Goal: Task Accomplishment & Management: Complete application form

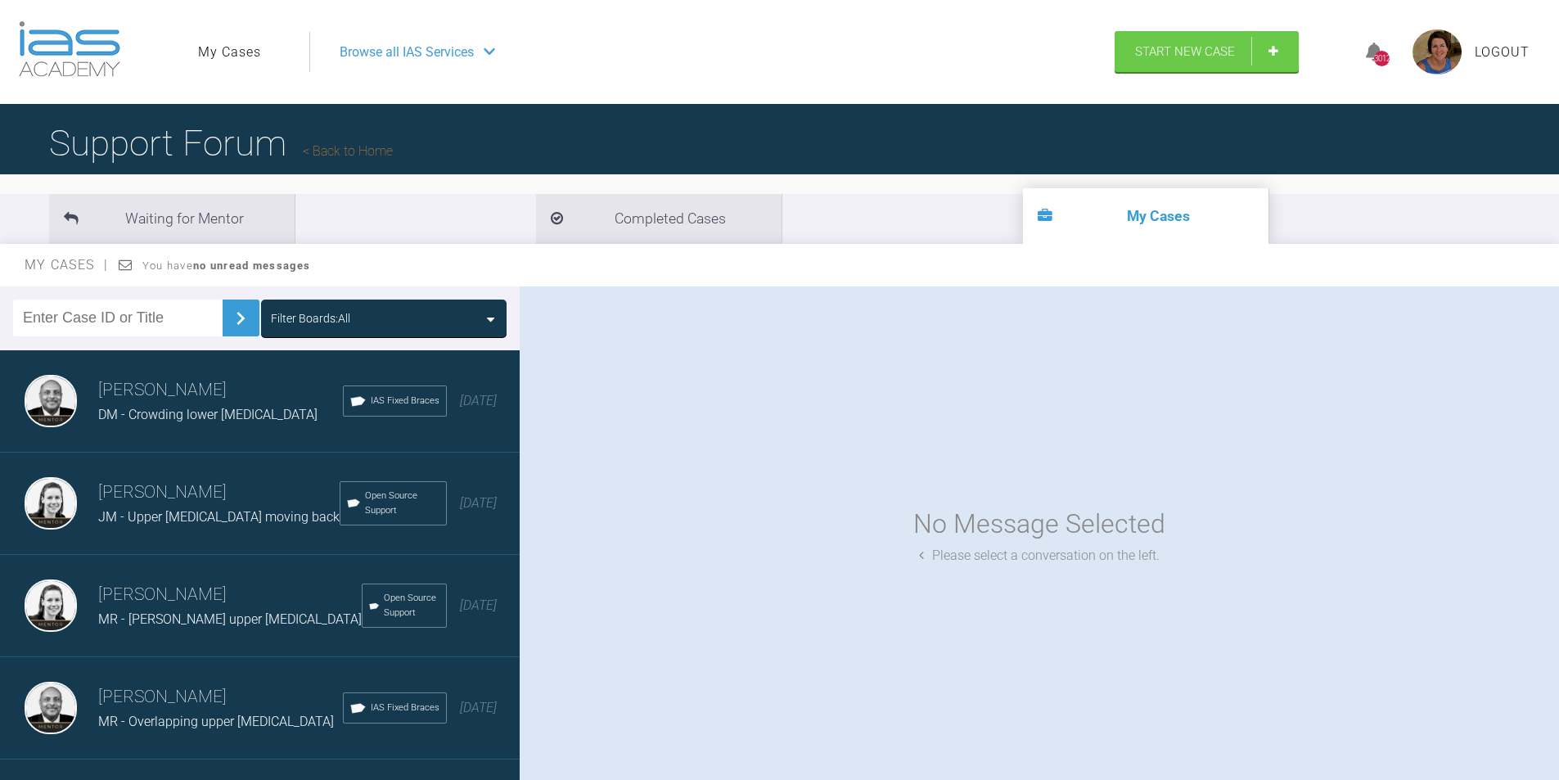
click at [479, 57] on div "Browse all IAS Services" at bounding box center [705, 52] width 760 height 41
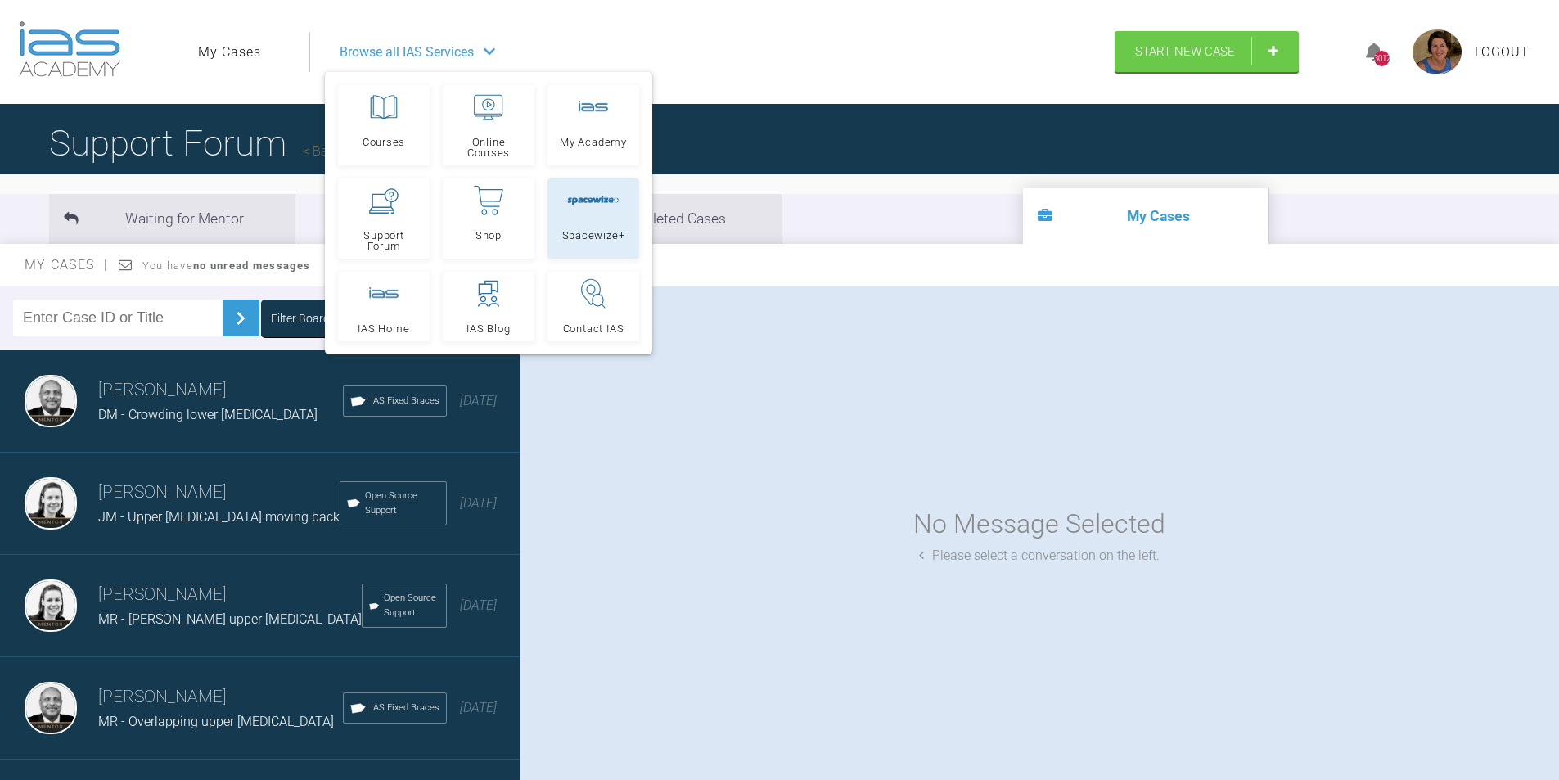
click at [580, 216] on link "Spacewize+" at bounding box center [593, 218] width 92 height 80
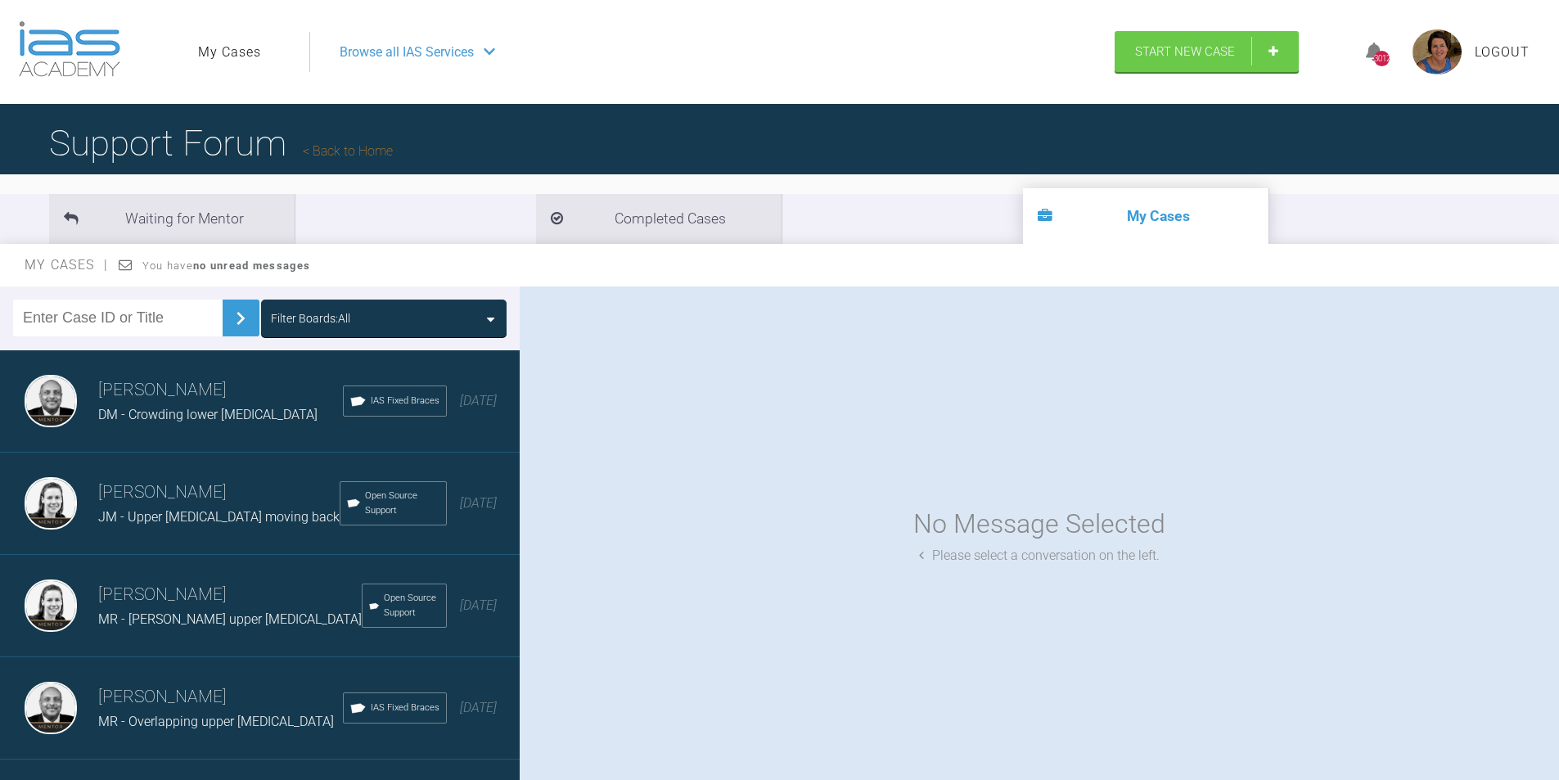
click at [477, 317] on div "Filter Boards: All" at bounding box center [384, 318] width 226 height 18
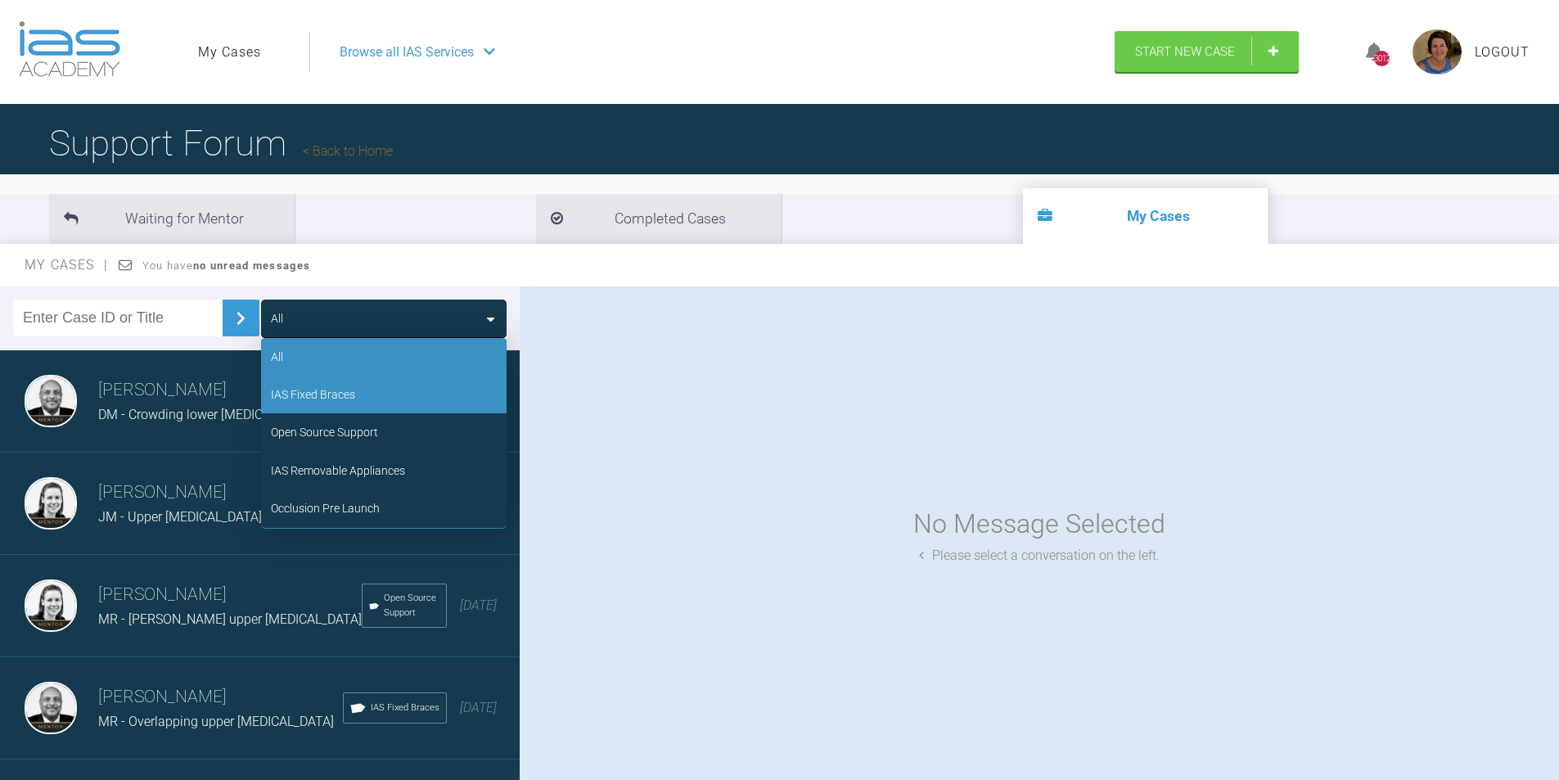
click at [374, 398] on div "IAS Fixed Braces" at bounding box center [383, 395] width 245 height 38
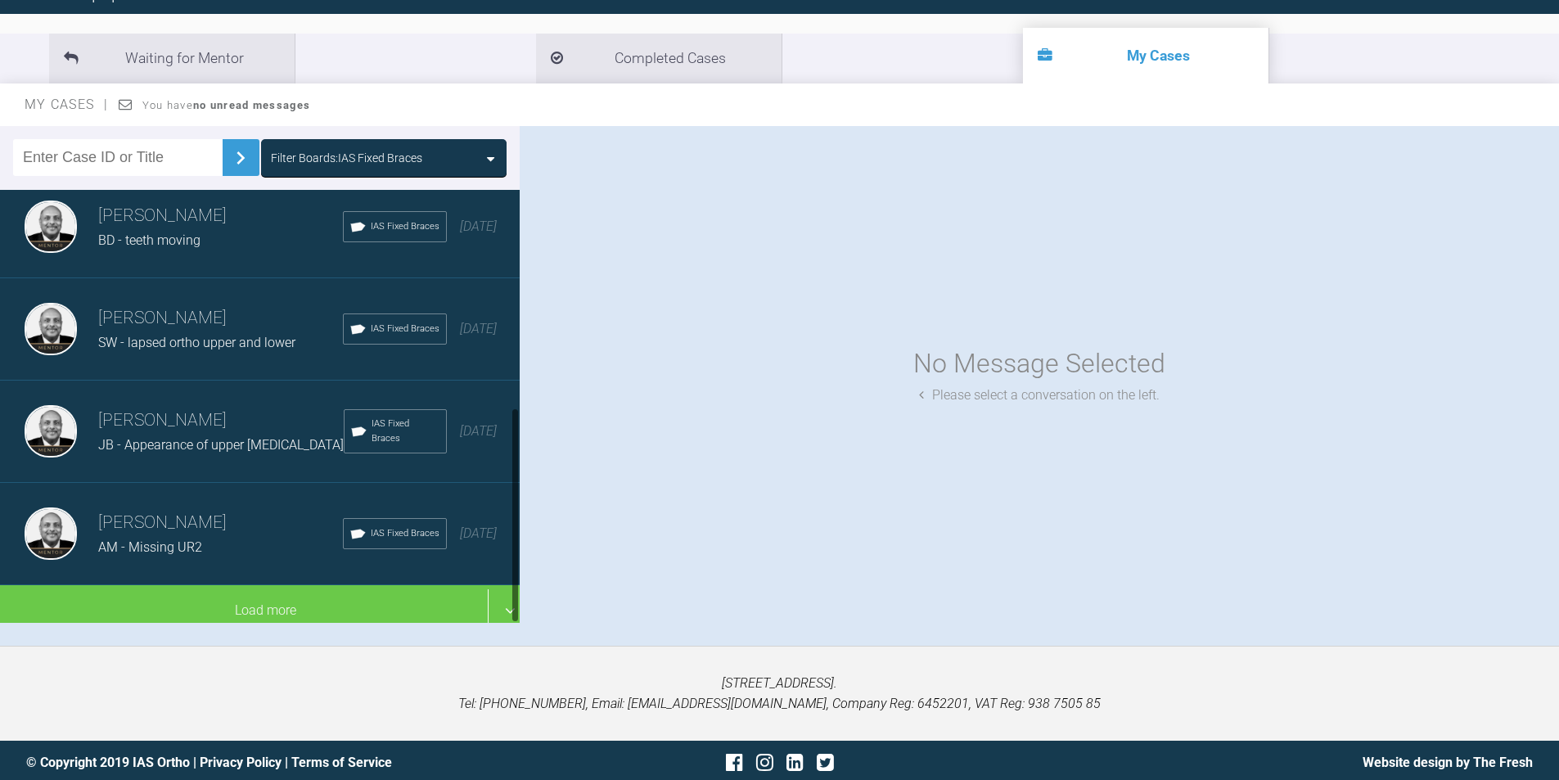
scroll to position [165, 0]
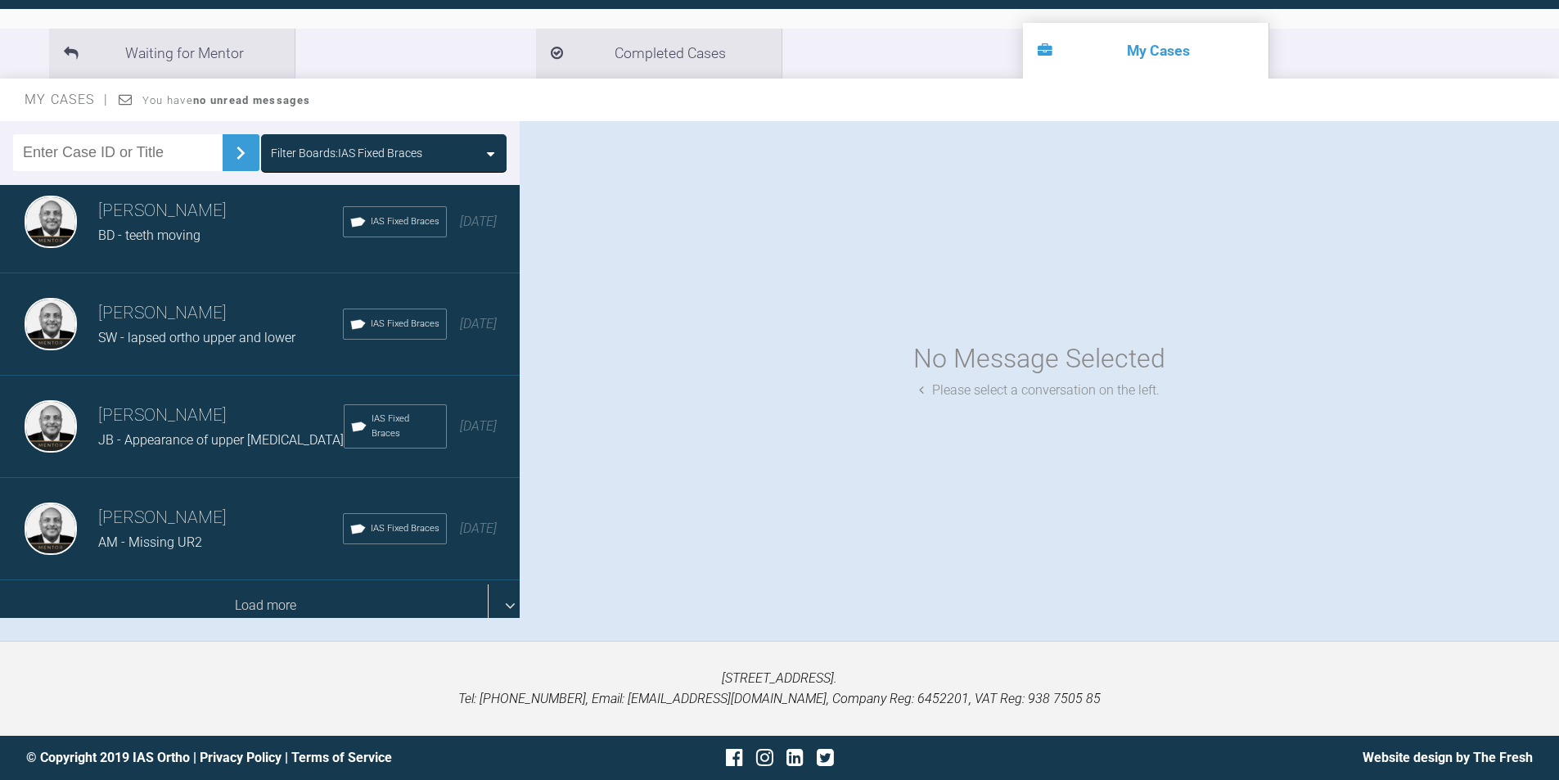
click at [360, 606] on div "Load more" at bounding box center [266, 605] width 532 height 51
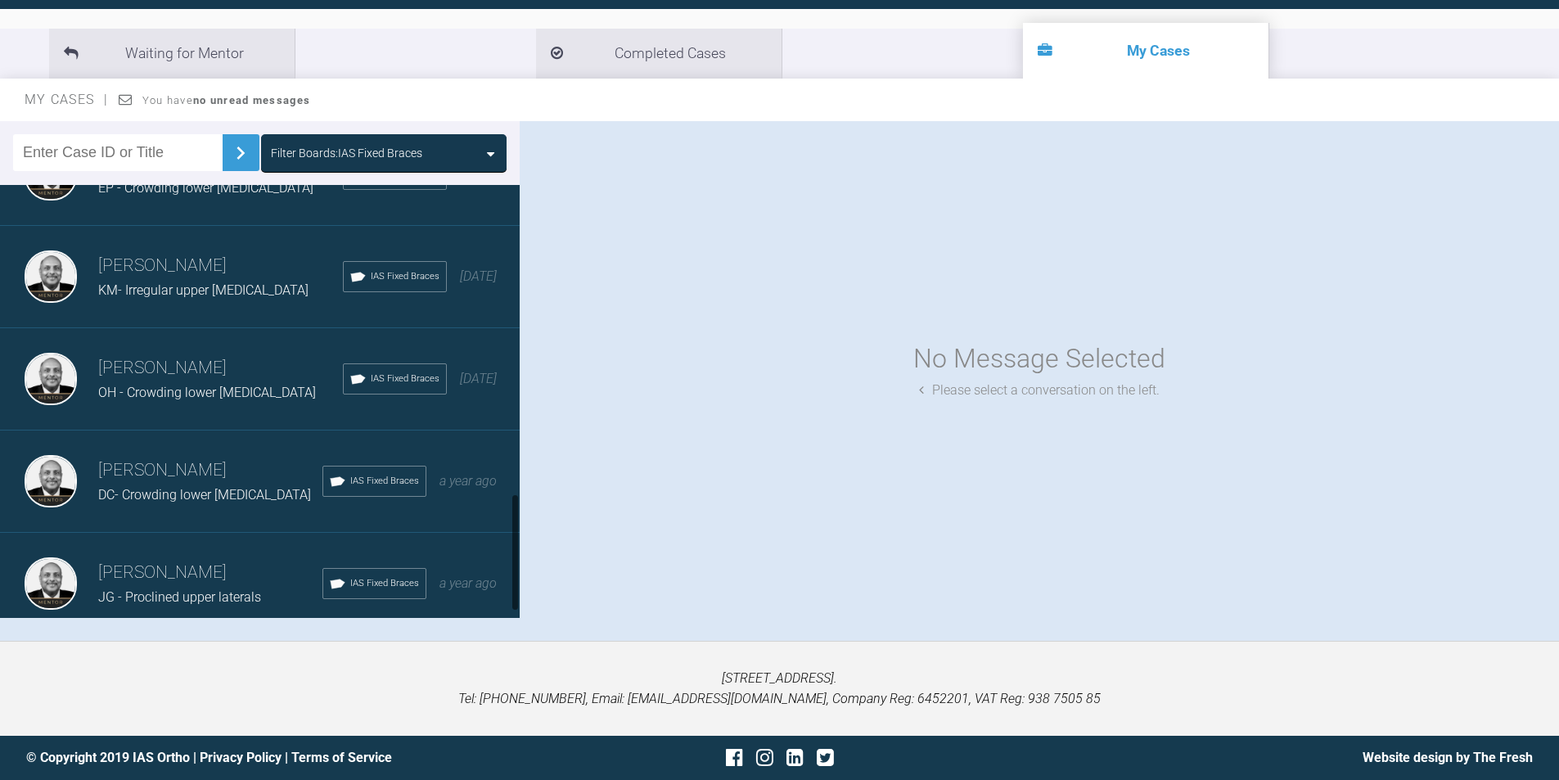
scroll to position [1152, 0]
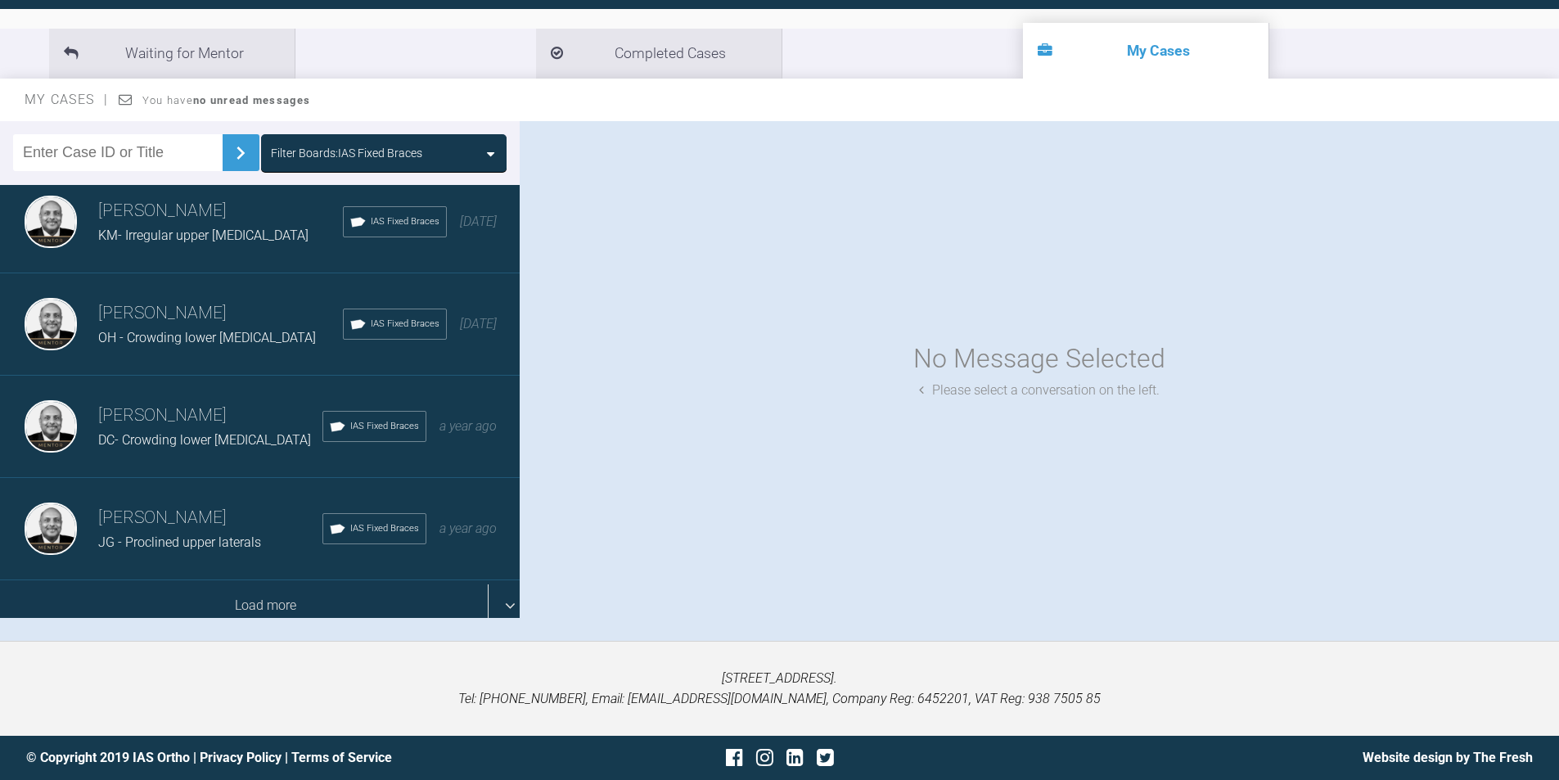
click at [345, 588] on div "Load more" at bounding box center [266, 605] width 532 height 51
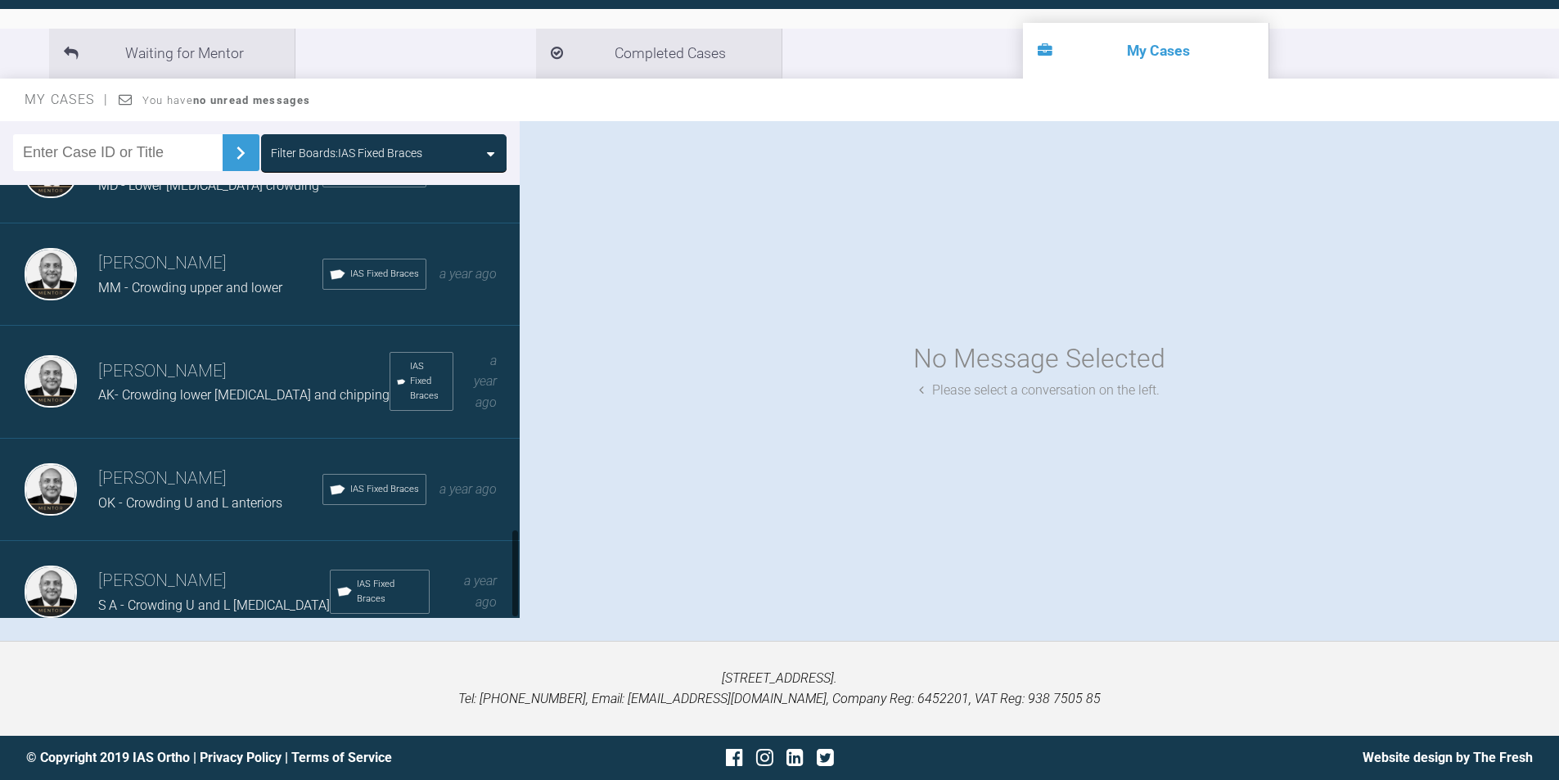
scroll to position [1663, 0]
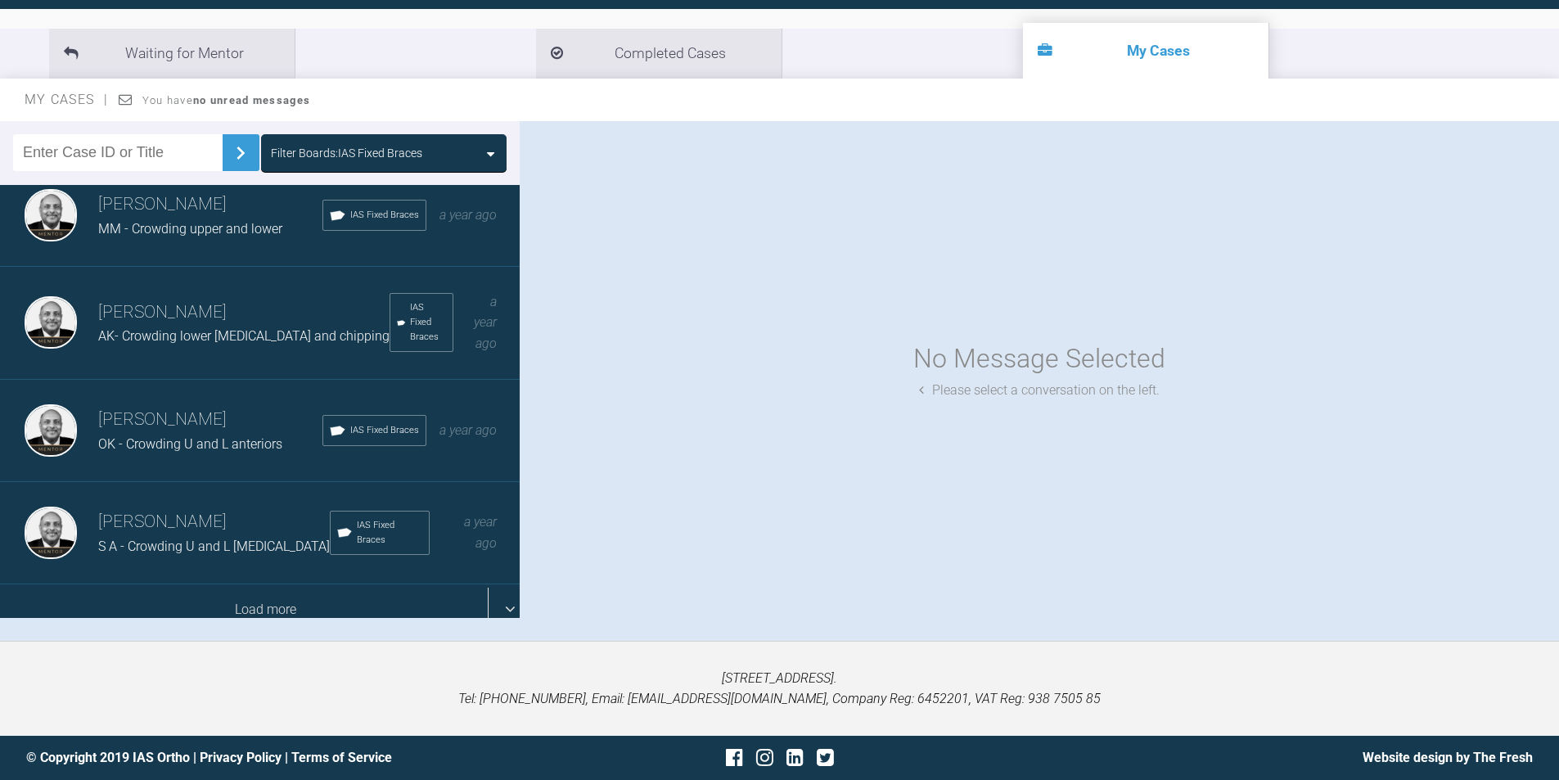
click at [329, 596] on div "Load more" at bounding box center [266, 609] width 532 height 51
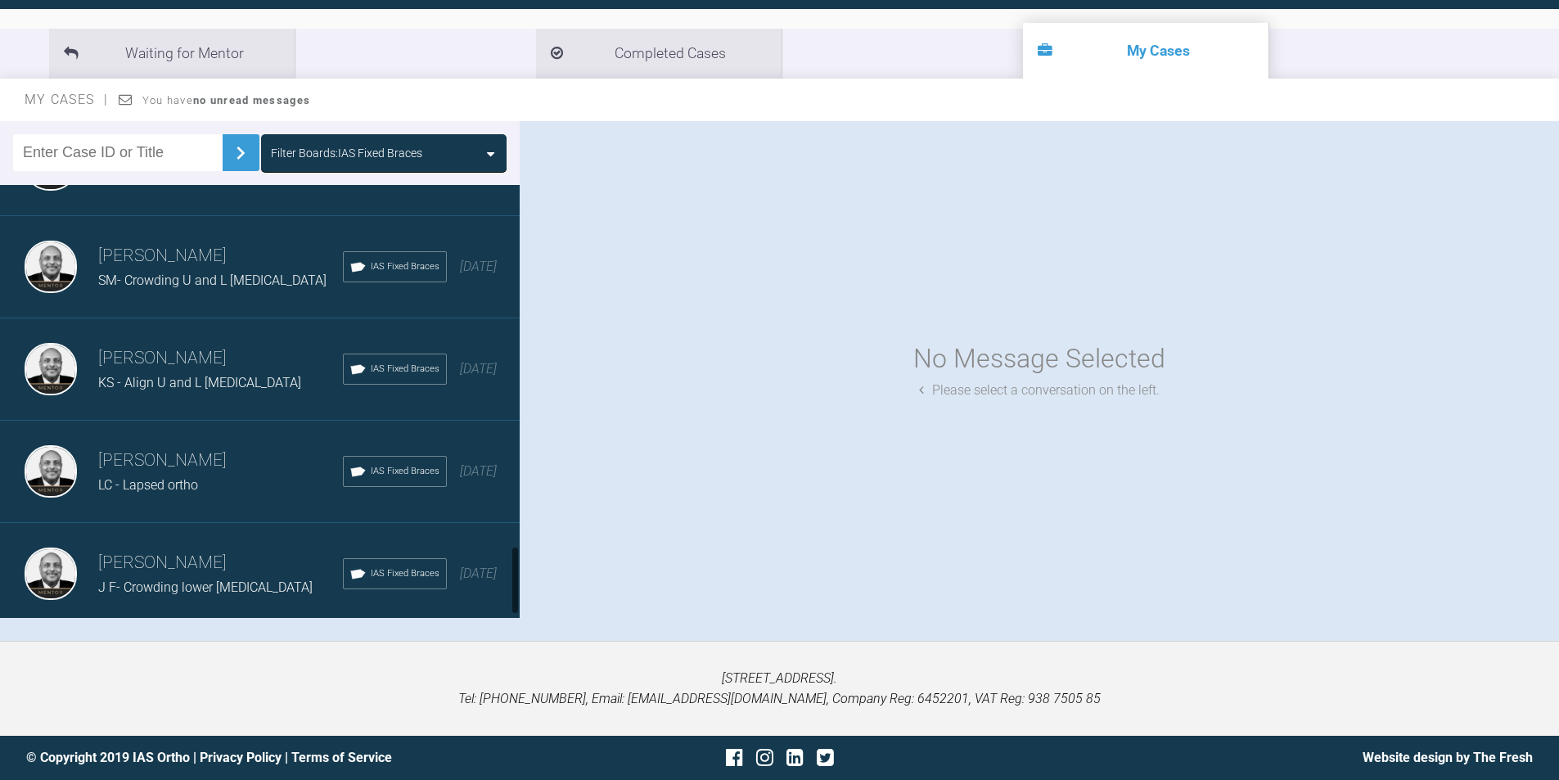
scroll to position [2277, 0]
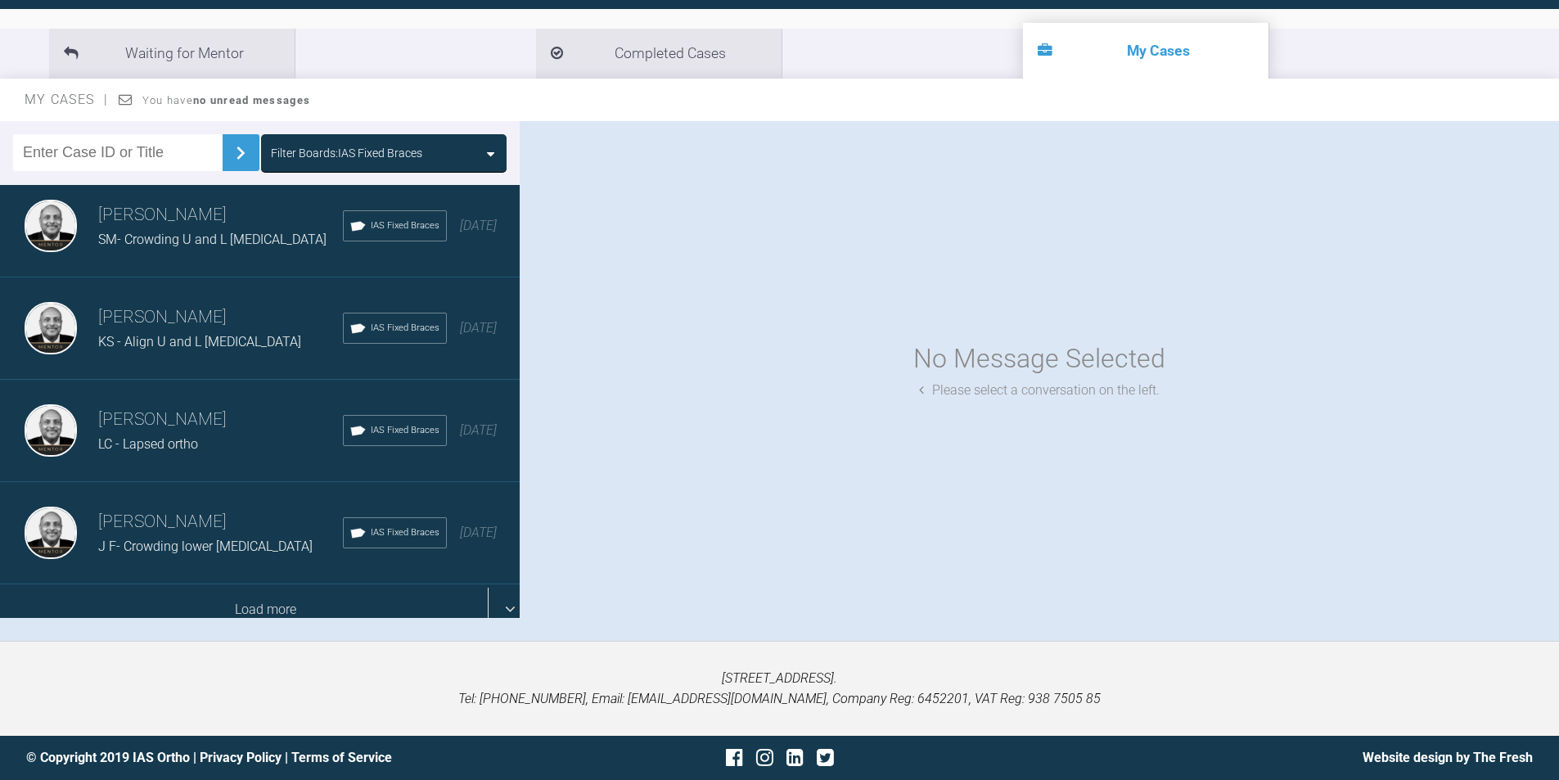
click at [343, 584] on div "Load more" at bounding box center [266, 609] width 532 height 51
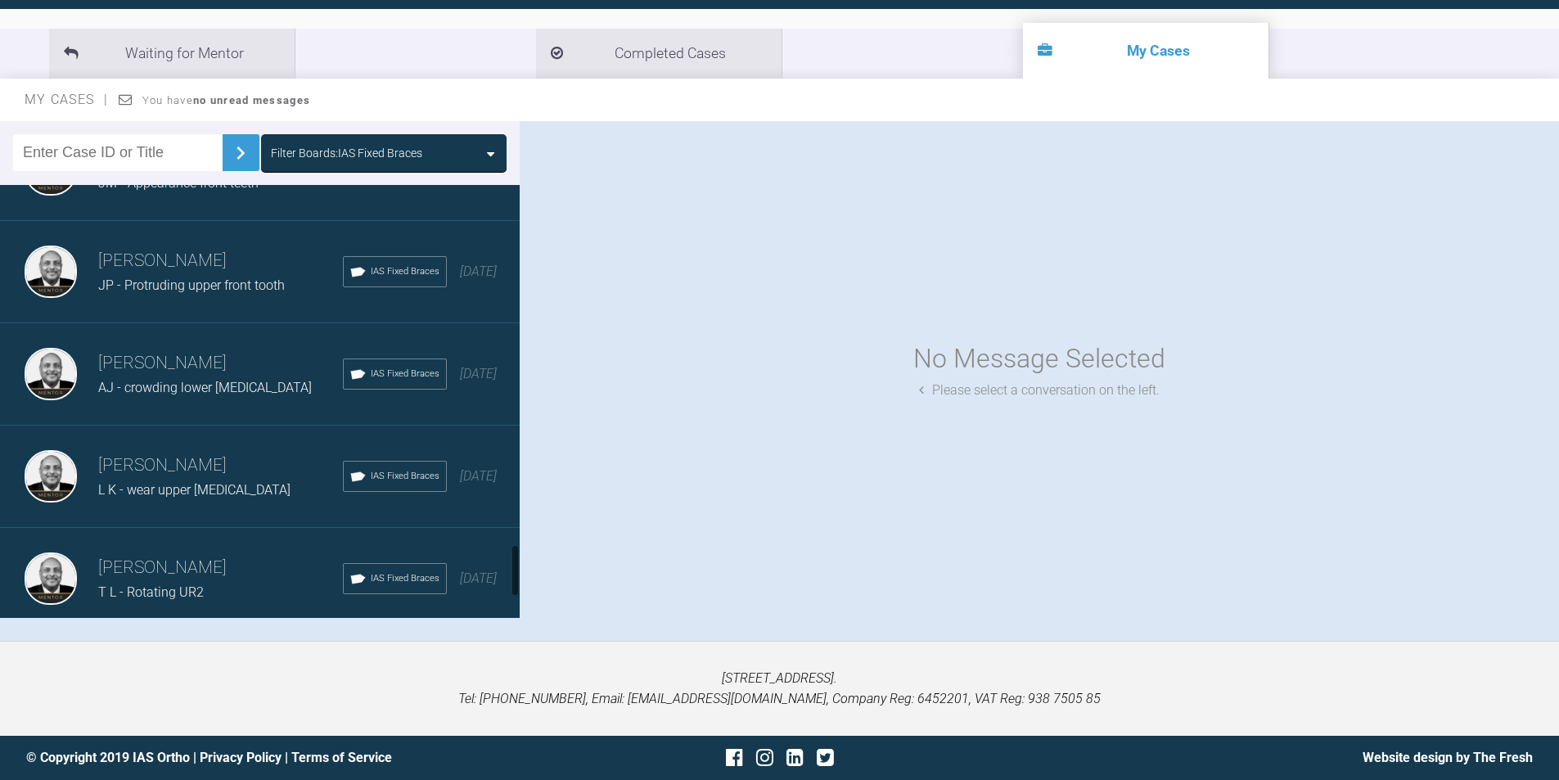
scroll to position [3095, 0]
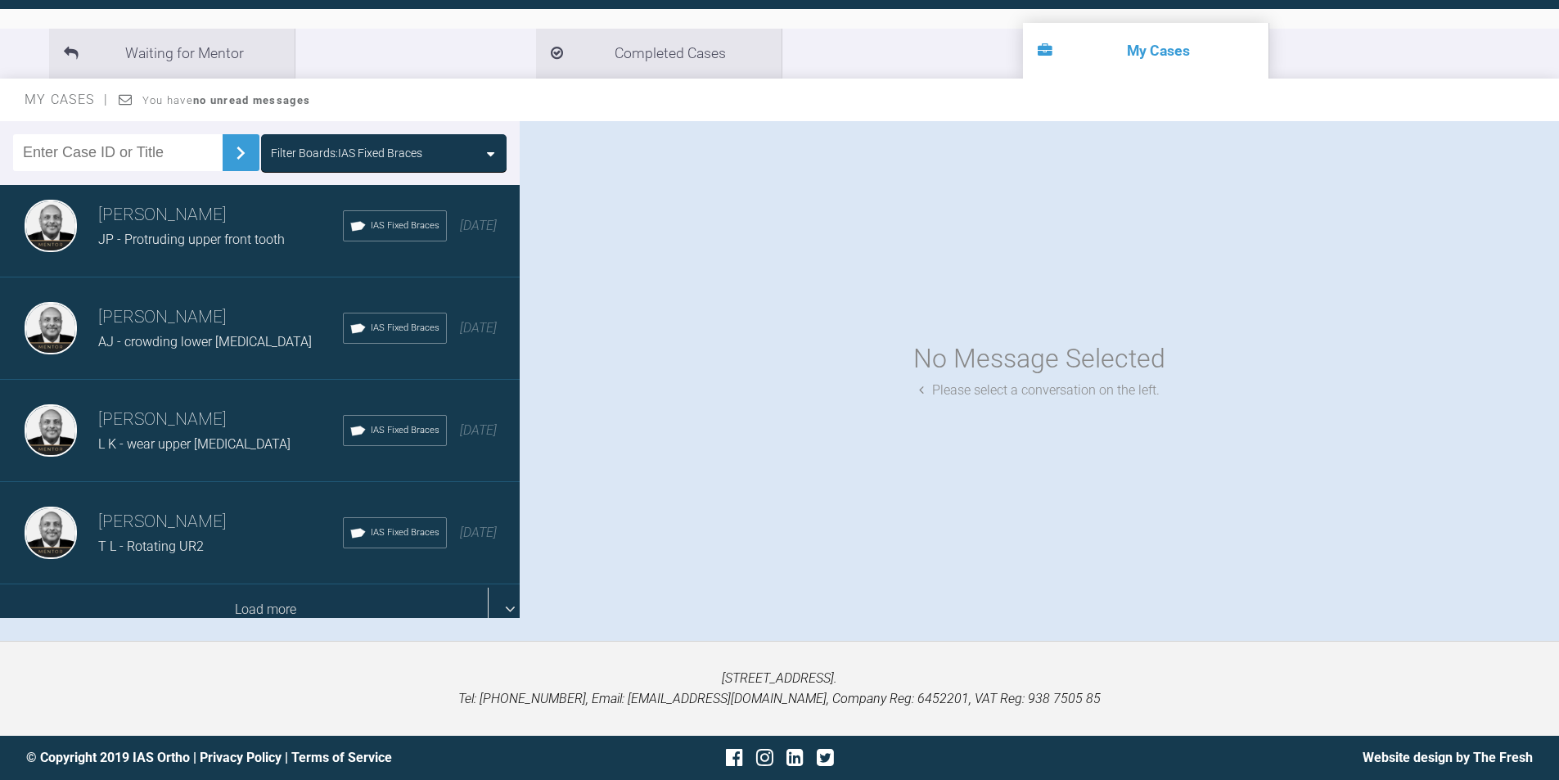
click at [327, 592] on div "Load more" at bounding box center [266, 609] width 532 height 51
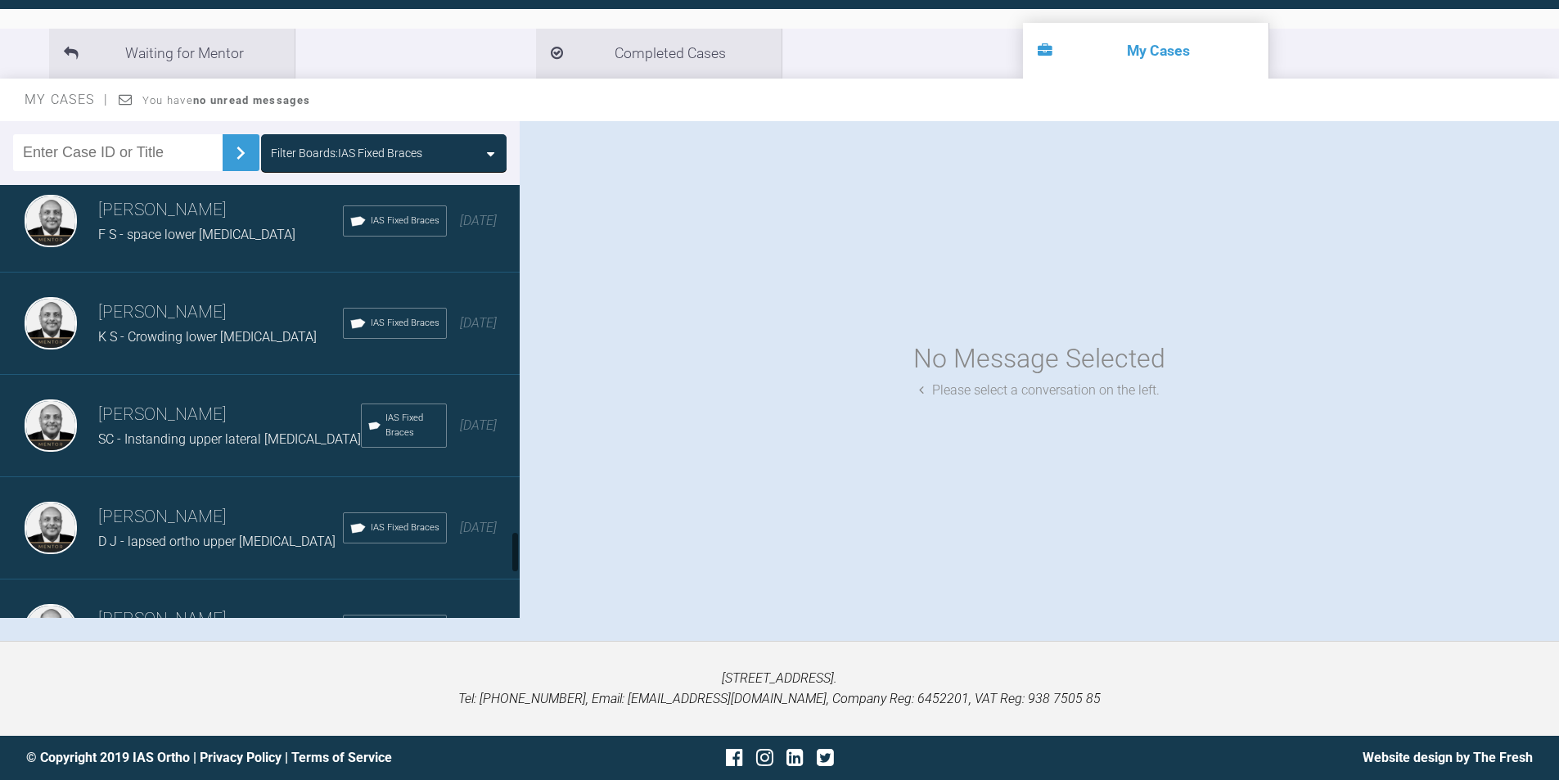
scroll to position [3586, 0]
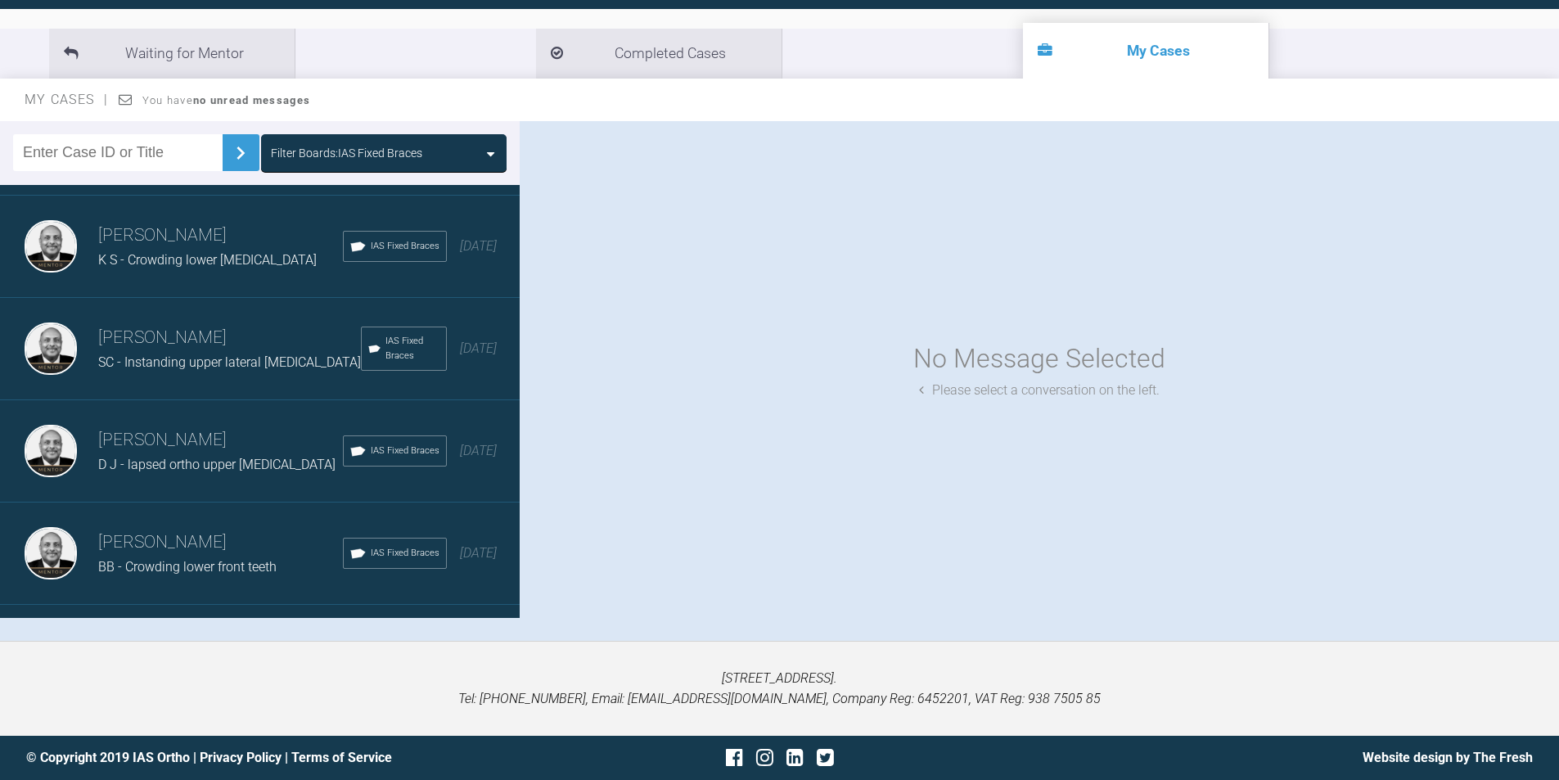
click at [250, 559] on span "BB - Crowding lower front teeth" at bounding box center [187, 567] width 178 height 16
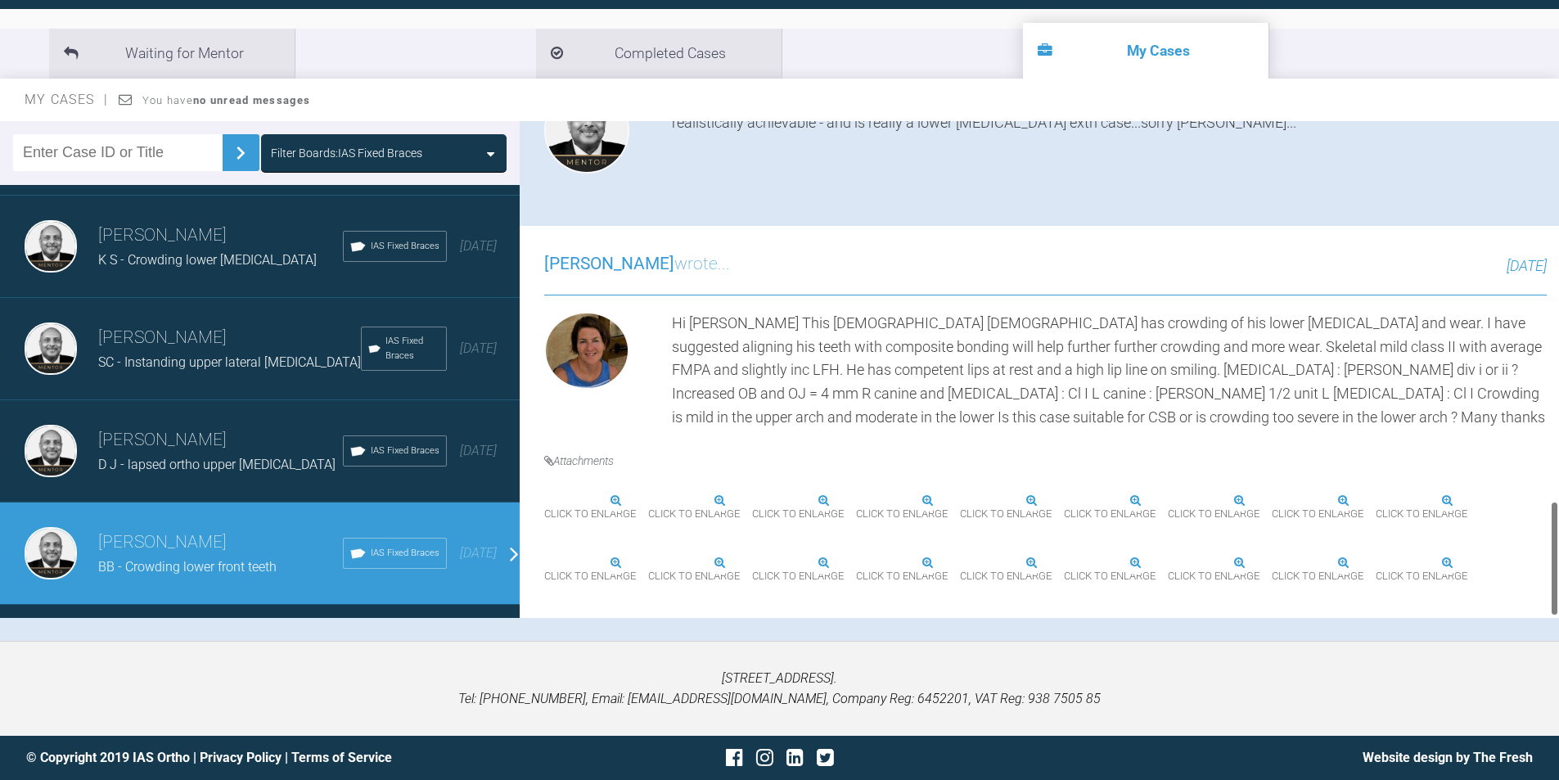
scroll to position [1636, 0]
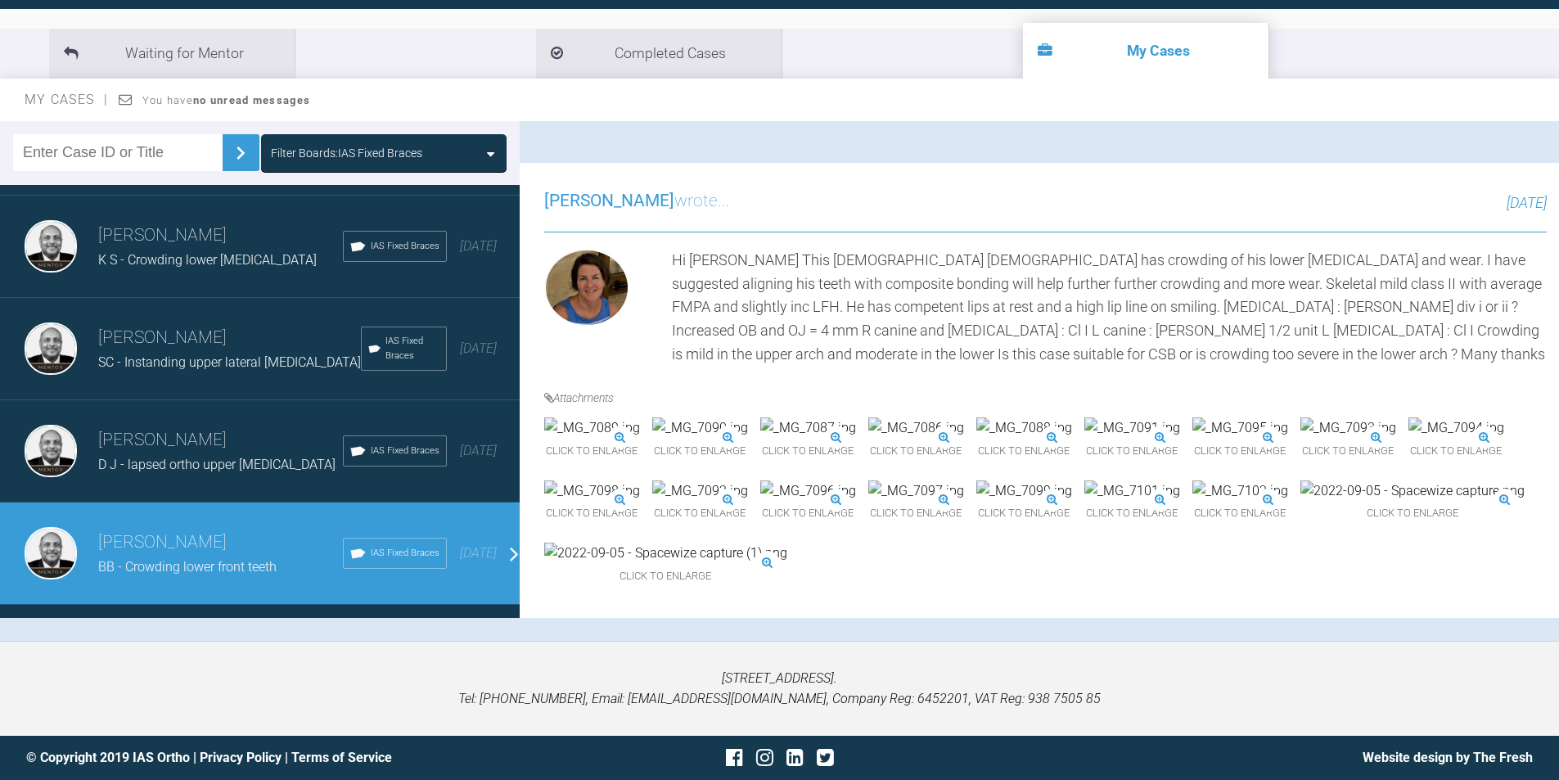
click at [1300, 480] on img at bounding box center [1412, 490] width 224 height 21
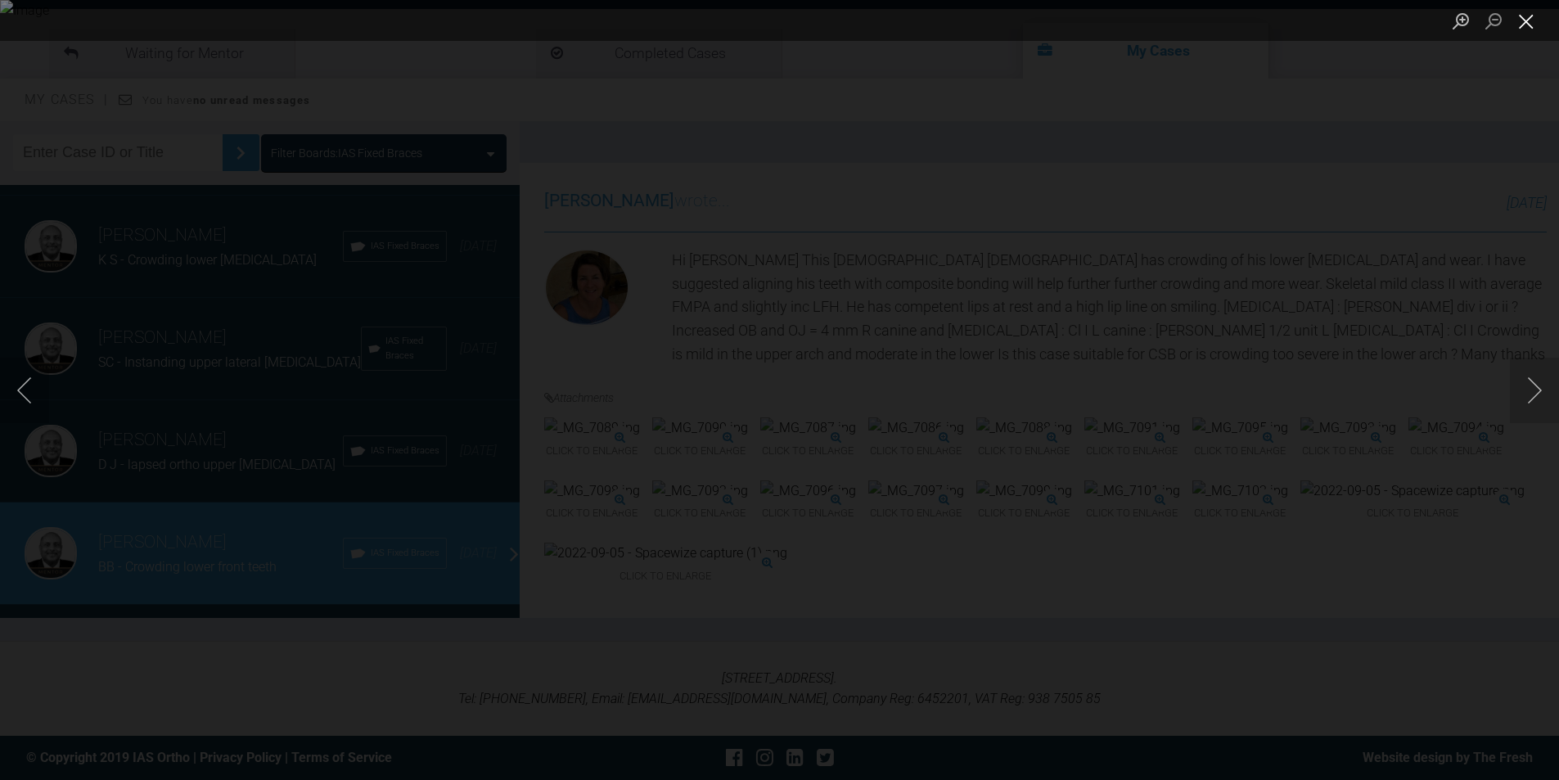
click at [1523, 16] on button "Close lightbox" at bounding box center [1526, 21] width 33 height 29
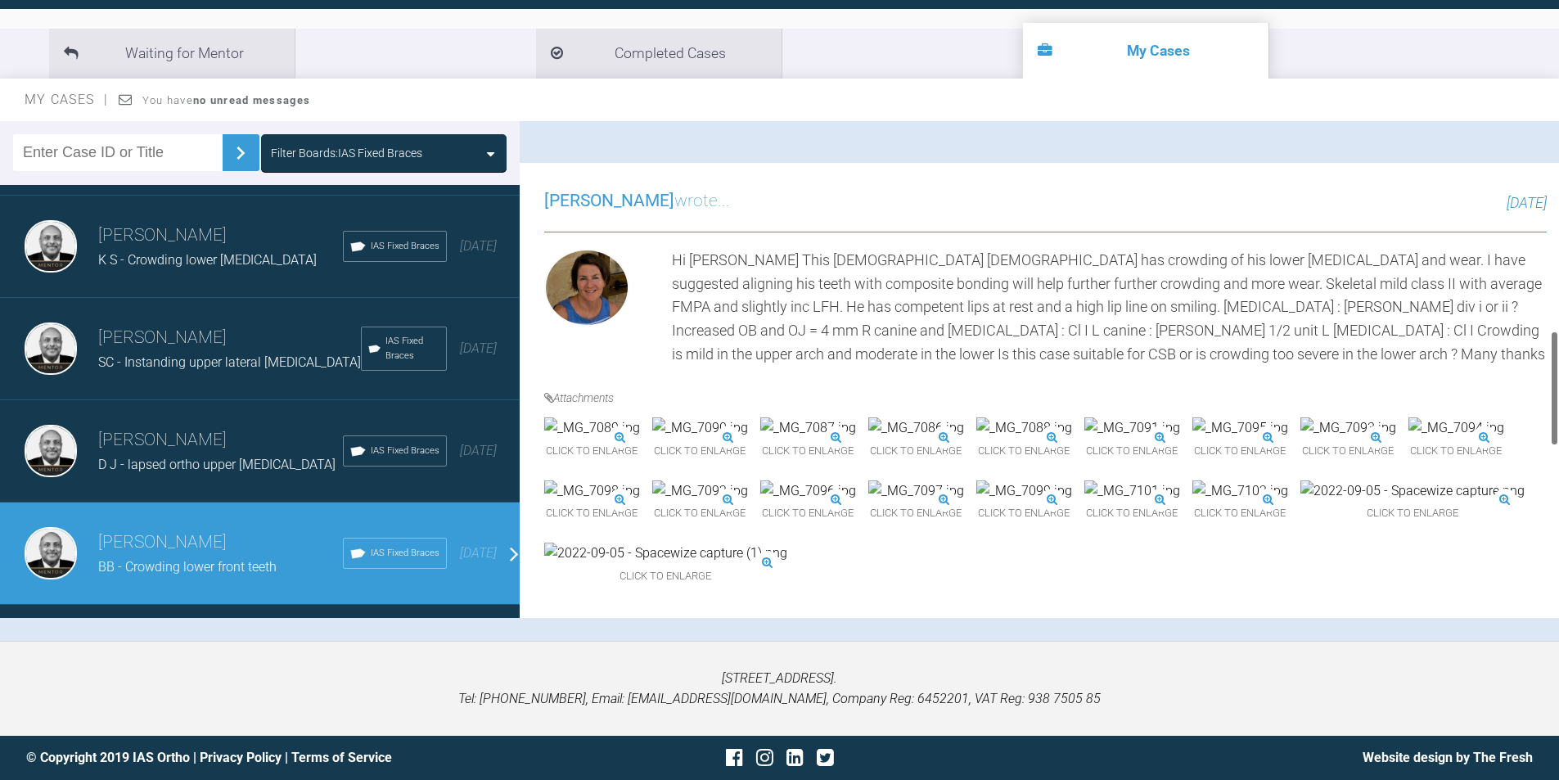
scroll to position [899, 0]
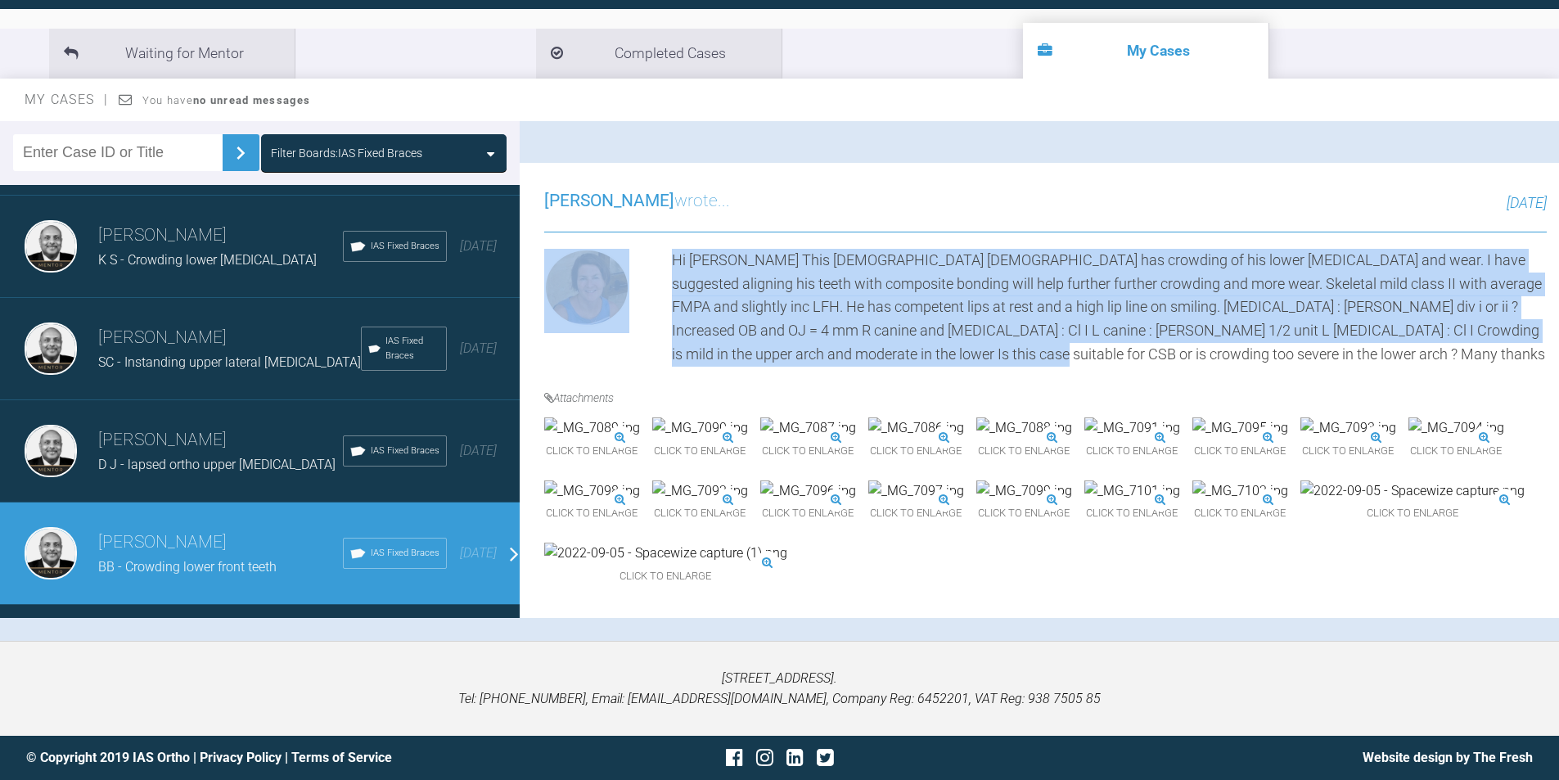
drag, startPoint x: 1007, startPoint y: 248, endPoint x: 655, endPoint y: 171, distance: 360.9
click at [655, 249] on div "Hi Pinks This 43 year old male has crowding of his lower incisors and wear. I h…" at bounding box center [1045, 308] width 1002 height 118
copy div "Hi Pinks This 43 year old male has crowding of his lower incisors and wear. I h…"
click at [787, 542] on img at bounding box center [665, 552] width 243 height 21
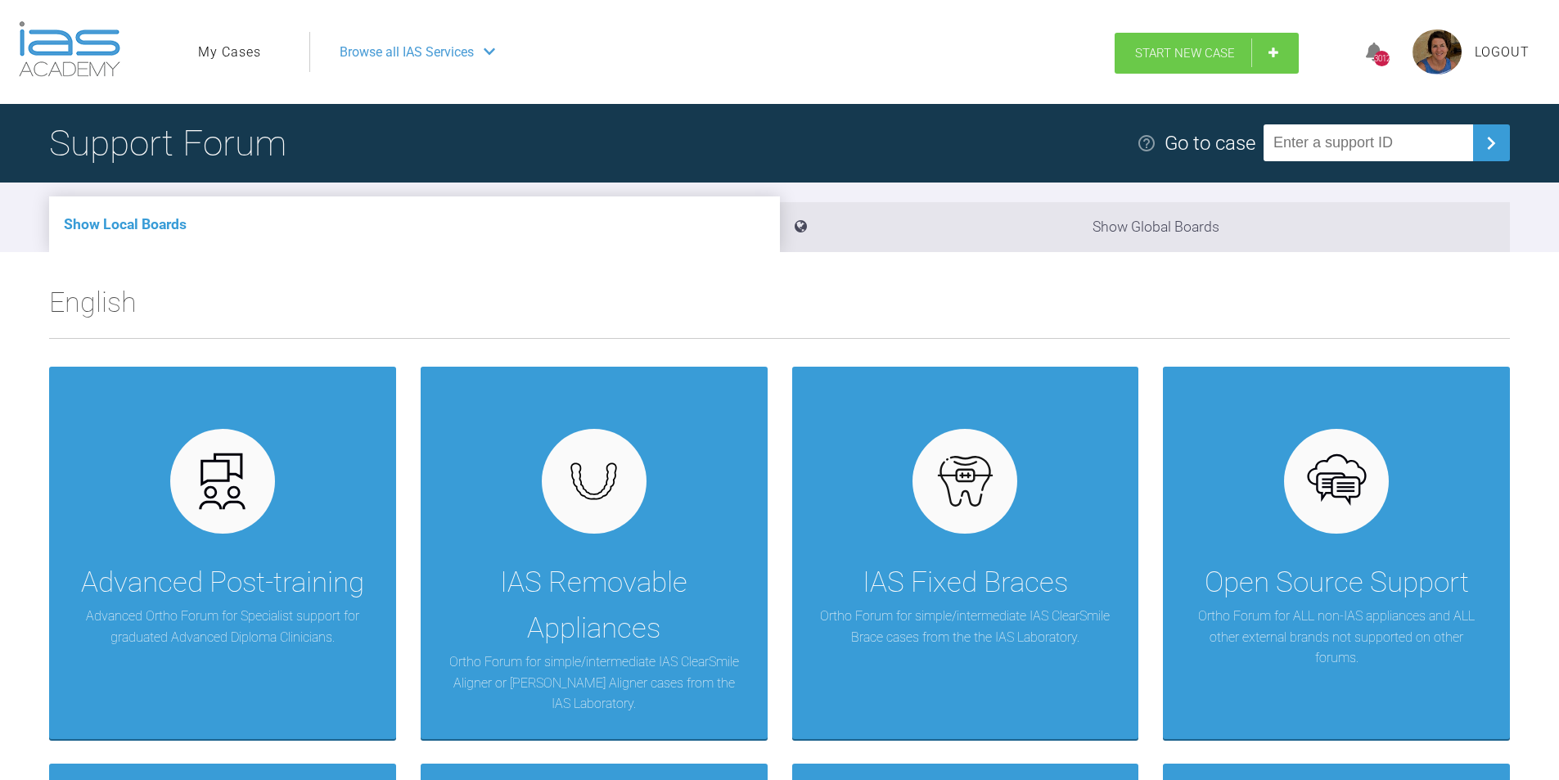
click at [1273, 52] on link "Start New Case" at bounding box center [1206, 53] width 184 height 41
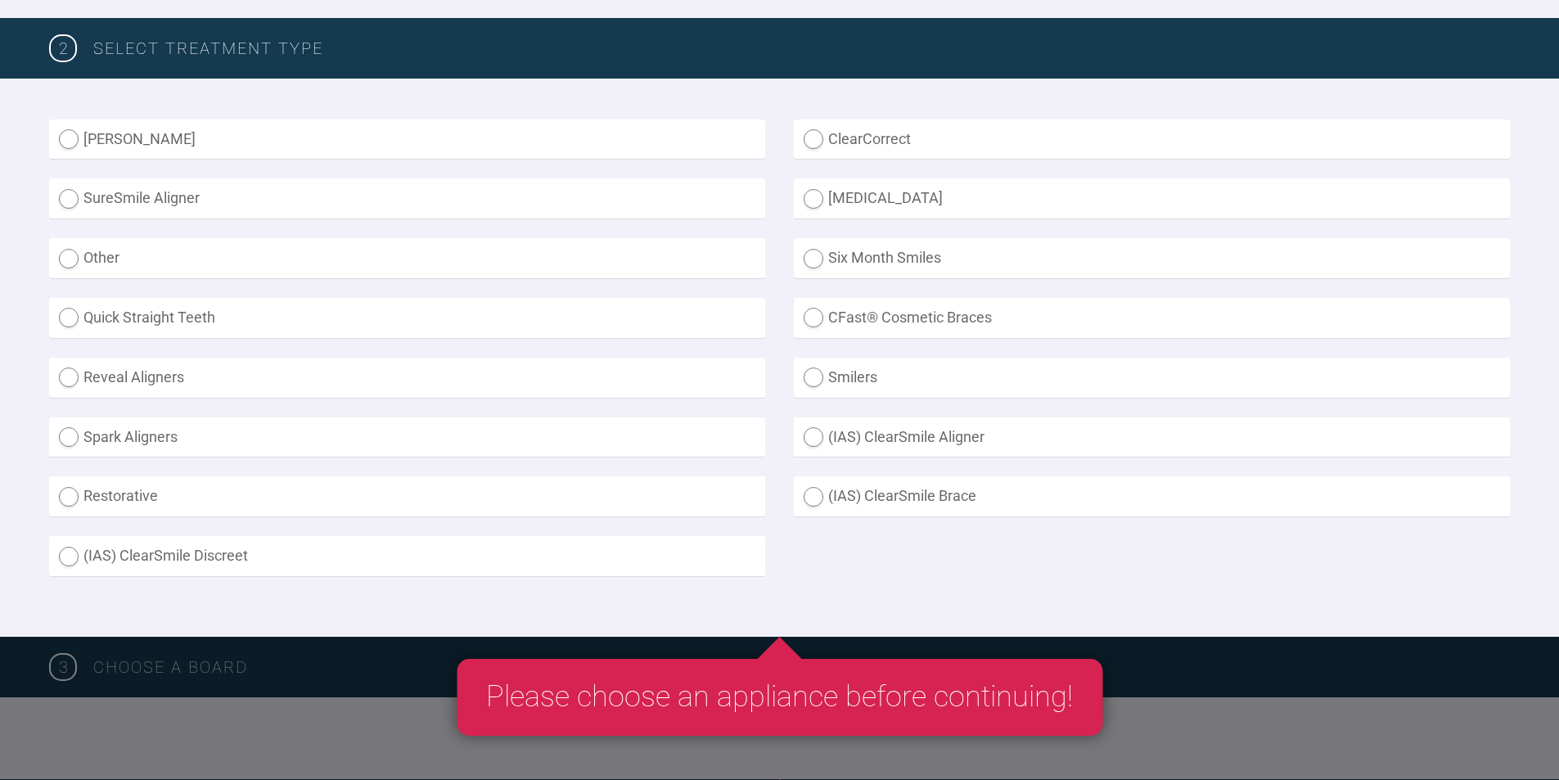
scroll to position [409, 0]
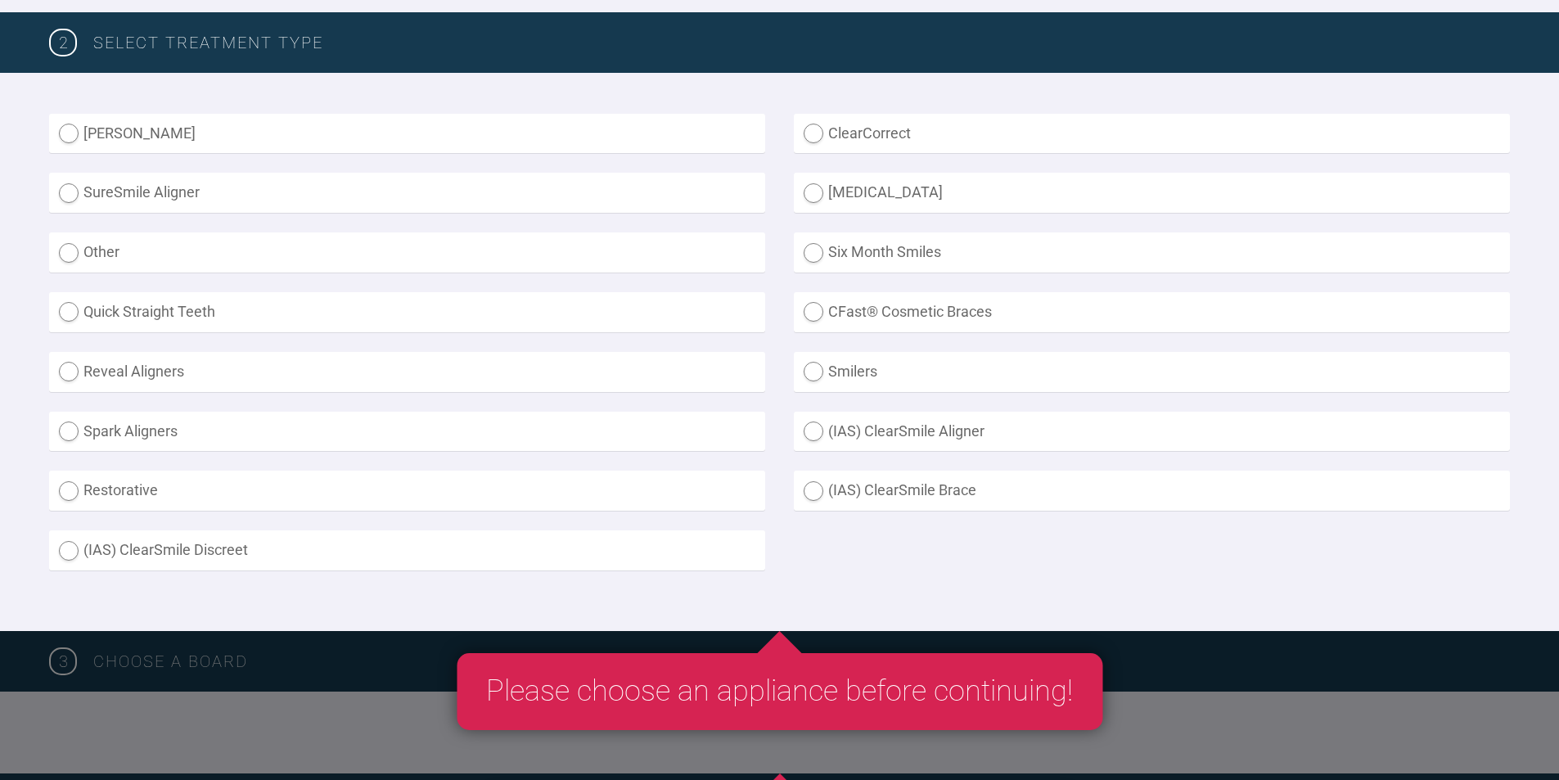
click at [813, 490] on label "(IAS) ClearSmile Brace" at bounding box center [1152, 490] width 716 height 40
radio Brace "true"
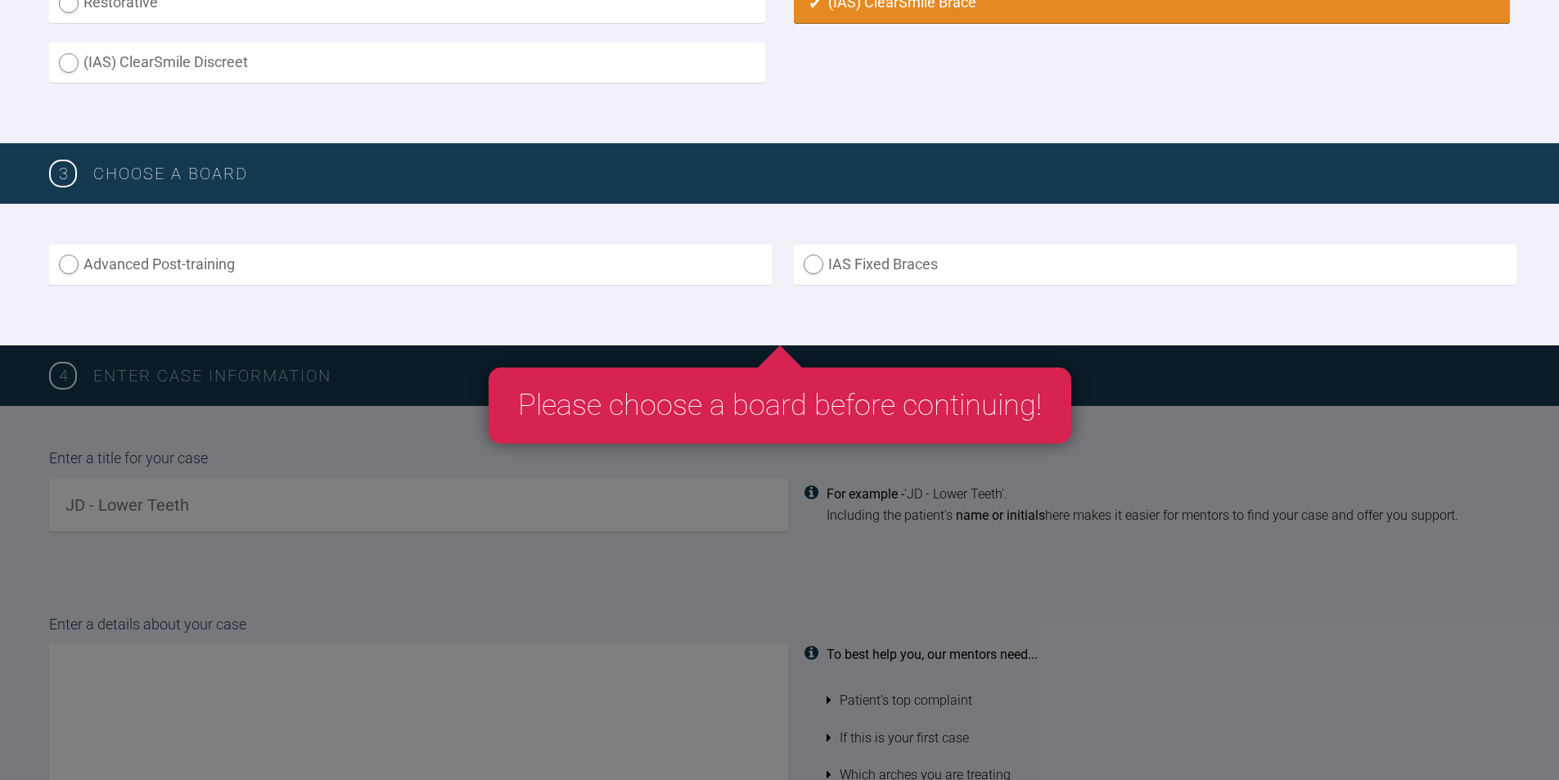
scroll to position [900, 0]
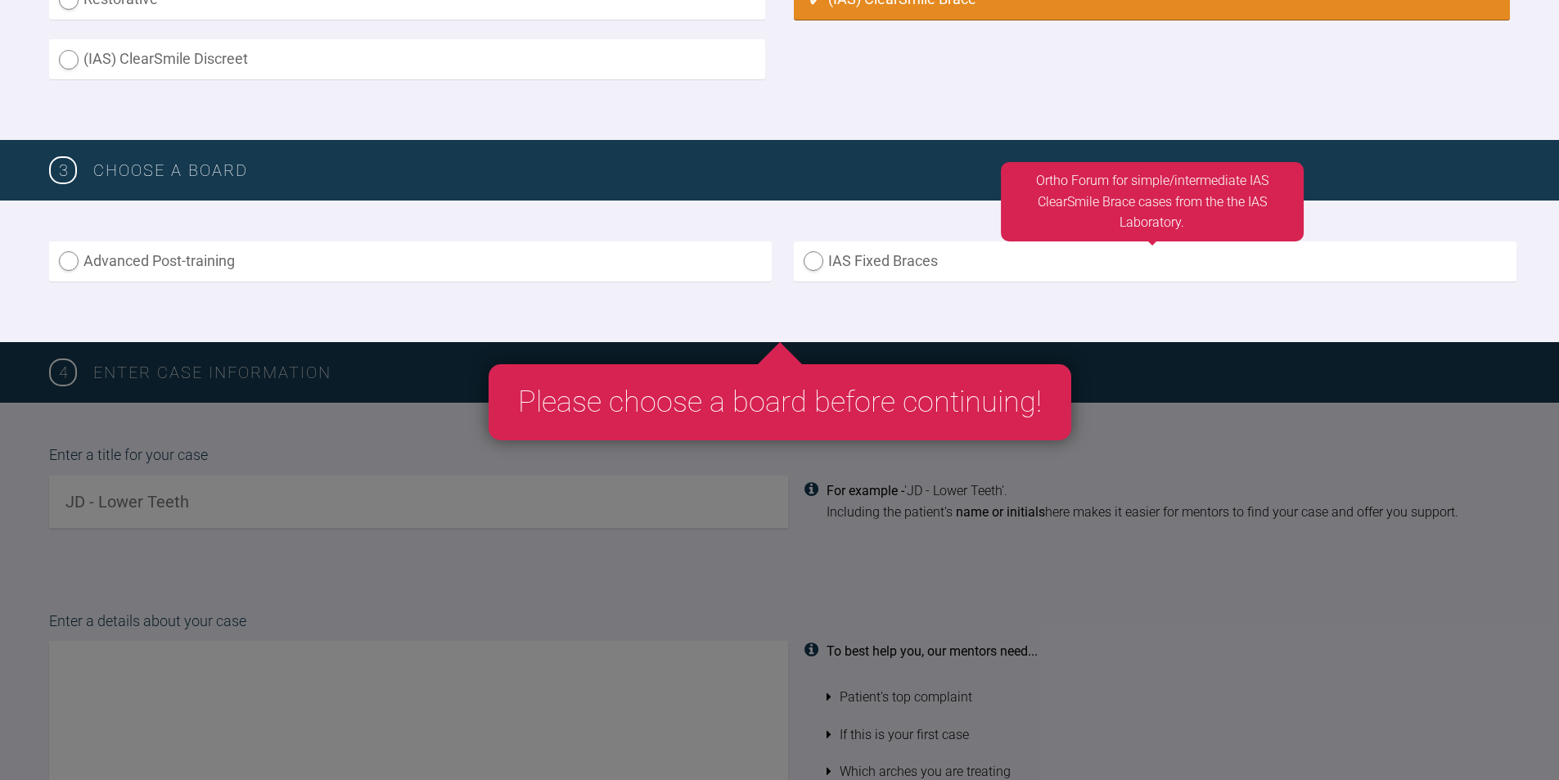
click at [817, 259] on label "IAS Fixed Braces" at bounding box center [1155, 261] width 722 height 40
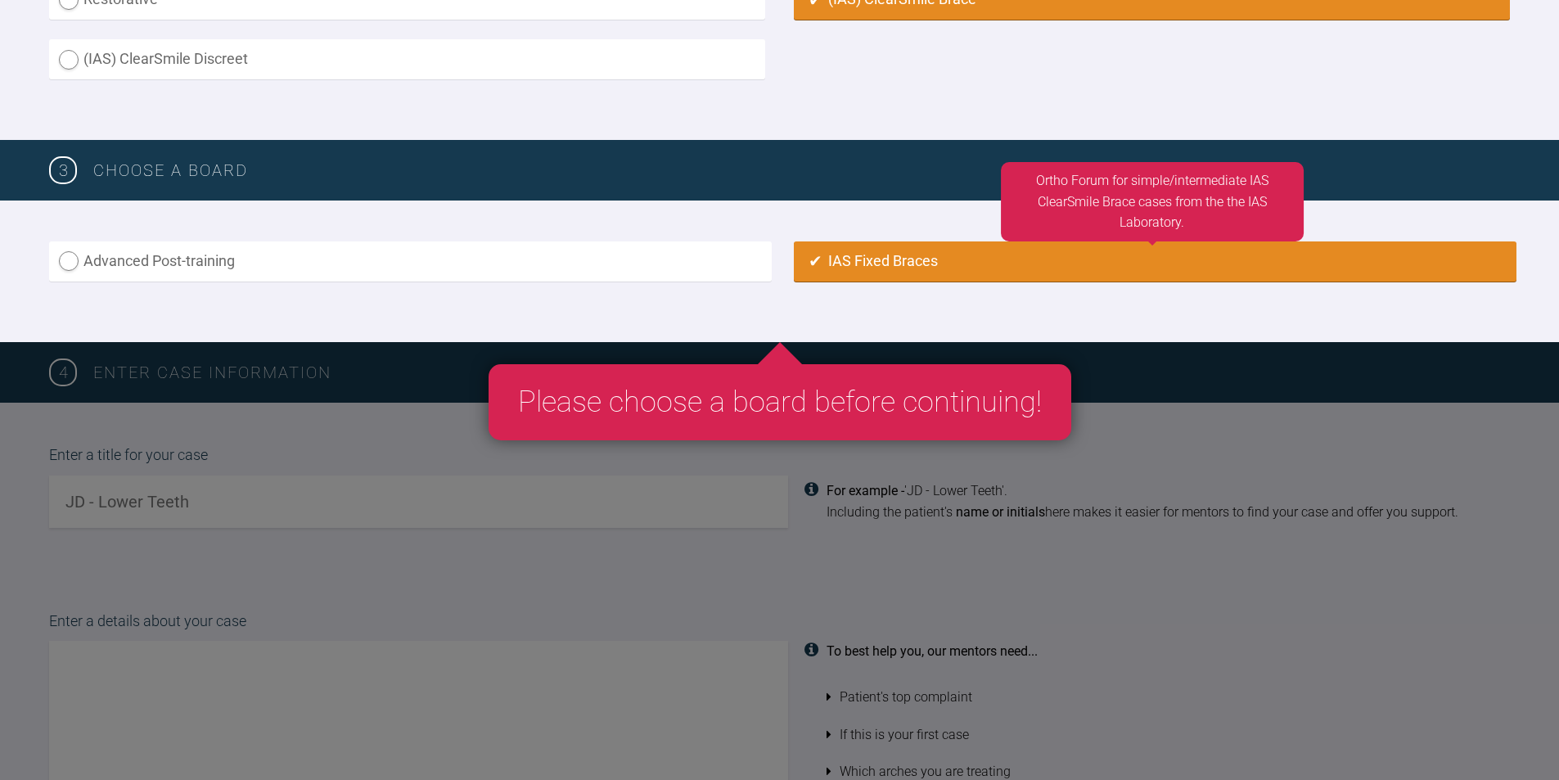
radio input "true"
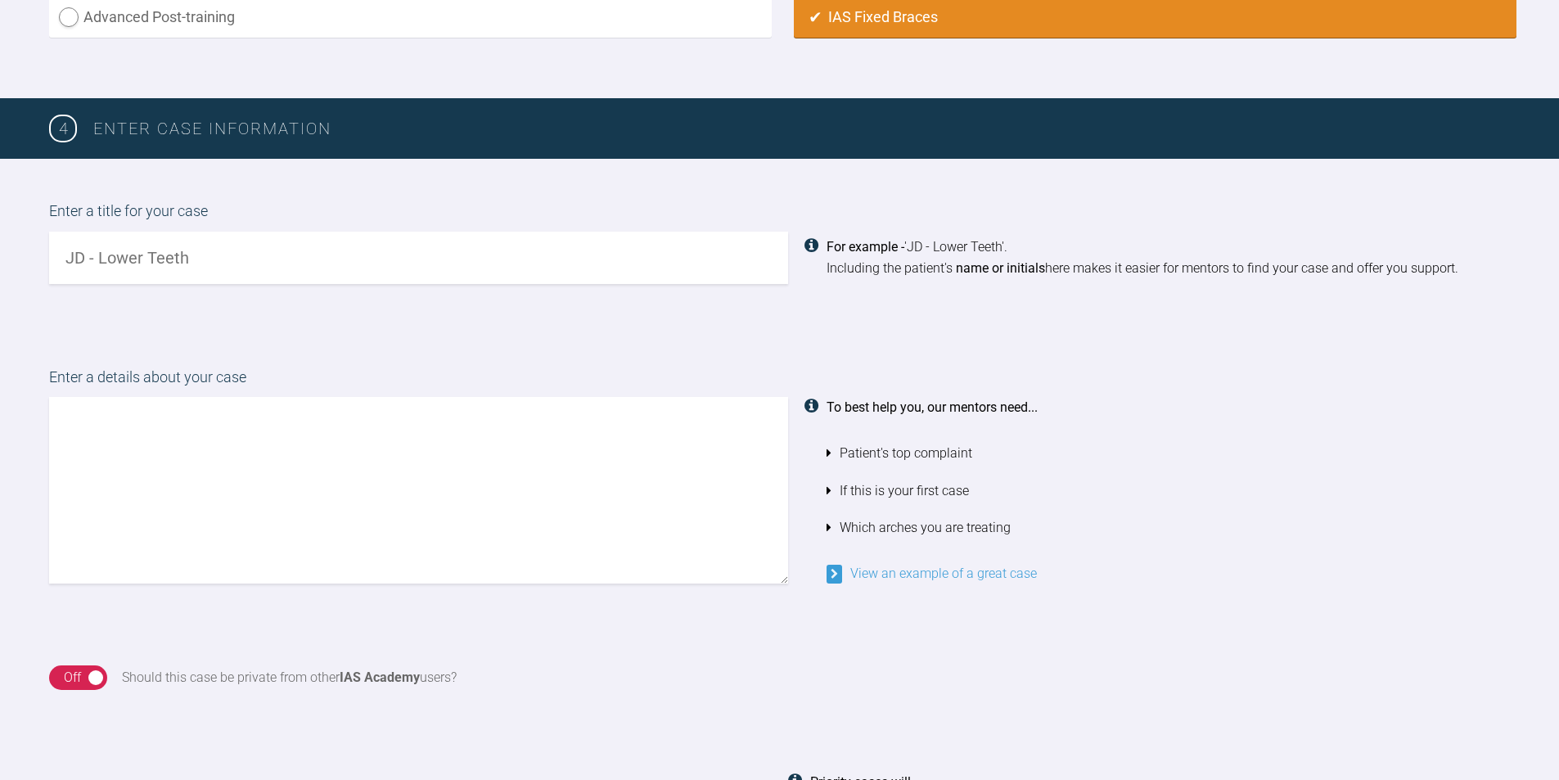
click at [68, 256] on input "text" at bounding box center [418, 258] width 739 height 52
click at [149, 254] on input "BB- Crowde lower [MEDICAL_DATA]" at bounding box center [418, 258] width 739 height 52
type input "BB- Crowded lower [MEDICAL_DATA]"
paste textarea "Hi [PERSON_NAME] This [DEMOGRAPHIC_DATA] [DEMOGRAPHIC_DATA] has crowding of his…"
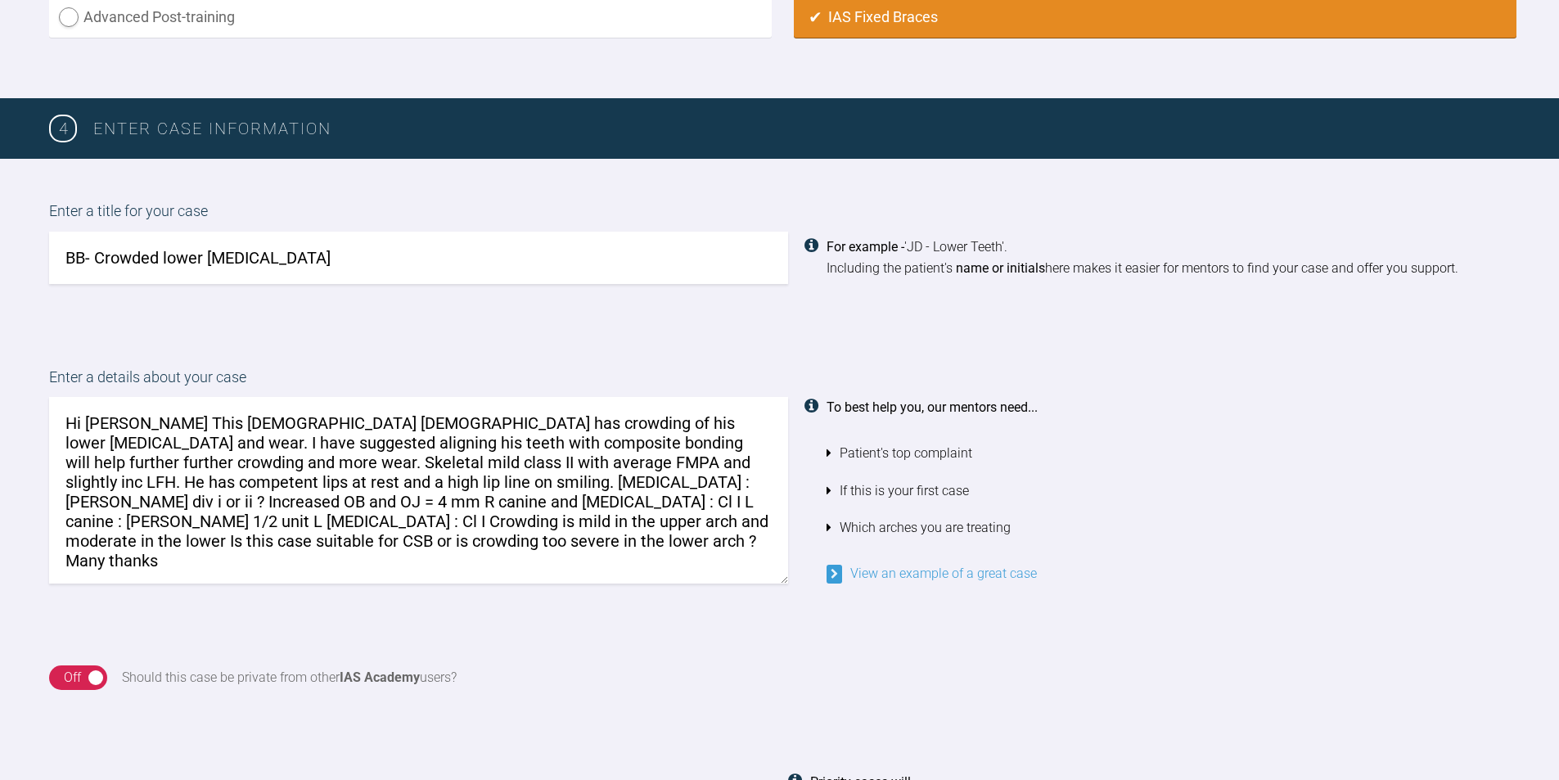
click at [129, 441] on textarea "Hi [PERSON_NAME] This [DEMOGRAPHIC_DATA] [DEMOGRAPHIC_DATA] has crowding of his…" at bounding box center [418, 490] width 739 height 187
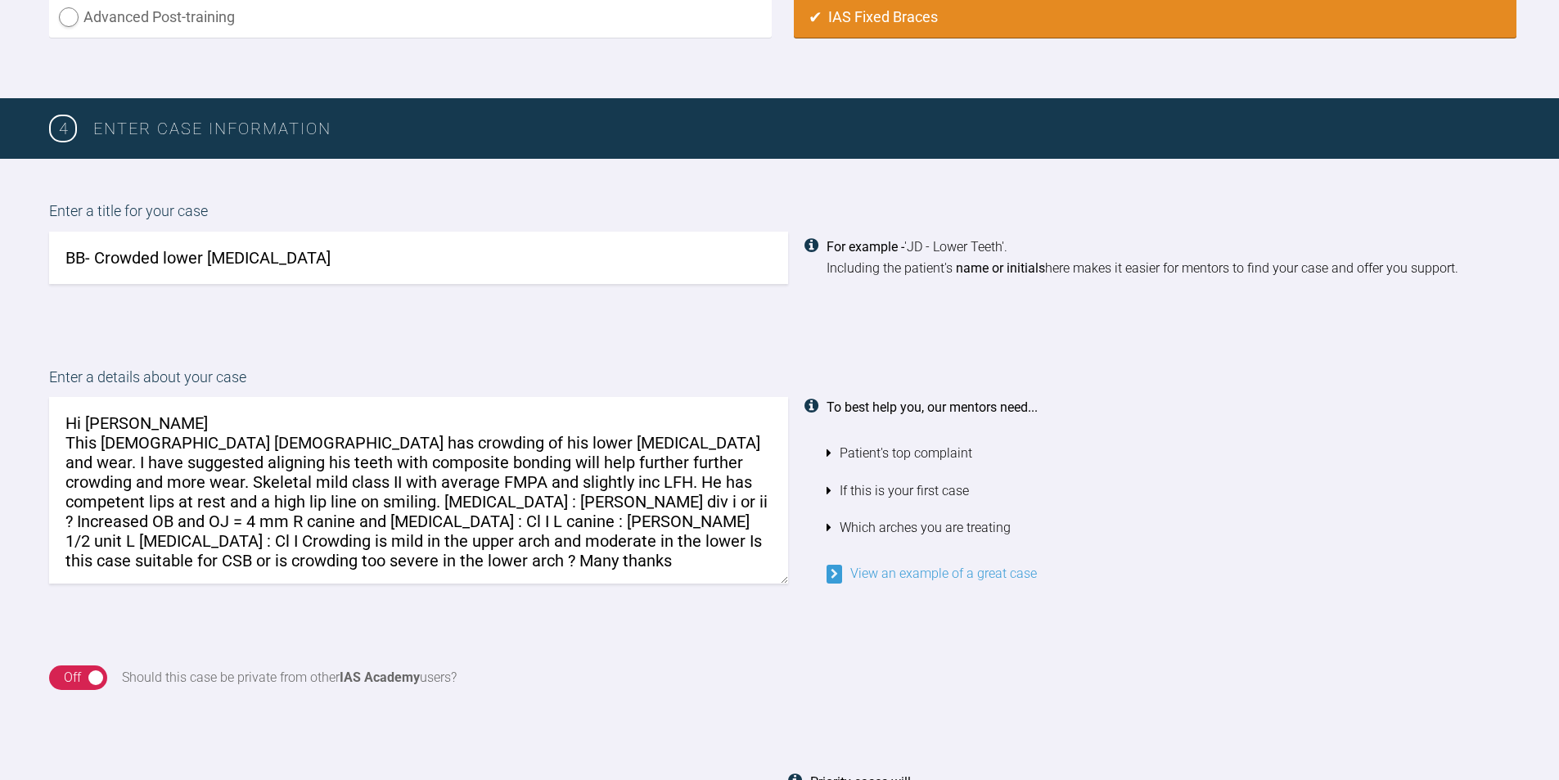
click at [63, 442] on textarea "Hi [PERSON_NAME] This [DEMOGRAPHIC_DATA] [DEMOGRAPHIC_DATA] has crowding of his…" at bounding box center [418, 490] width 739 height 187
click at [116, 440] on textarea "Hi [PERSON_NAME] This [DEMOGRAPHIC_DATA] [DEMOGRAPHIC_DATA] has crowding of his…" at bounding box center [418, 490] width 739 height 187
click at [282, 460] on textarea "Hi [PERSON_NAME] This [DEMOGRAPHIC_DATA] [DEMOGRAPHIC_DATA] has crowding of his…" at bounding box center [418, 490] width 739 height 187
drag, startPoint x: 642, startPoint y: 465, endPoint x: 291, endPoint y: 457, distance: 351.1
click at [291, 457] on textarea "Hi [PERSON_NAME] This [DEMOGRAPHIC_DATA] [DEMOGRAPHIC_DATA] has crowding of his…" at bounding box center [418, 490] width 739 height 187
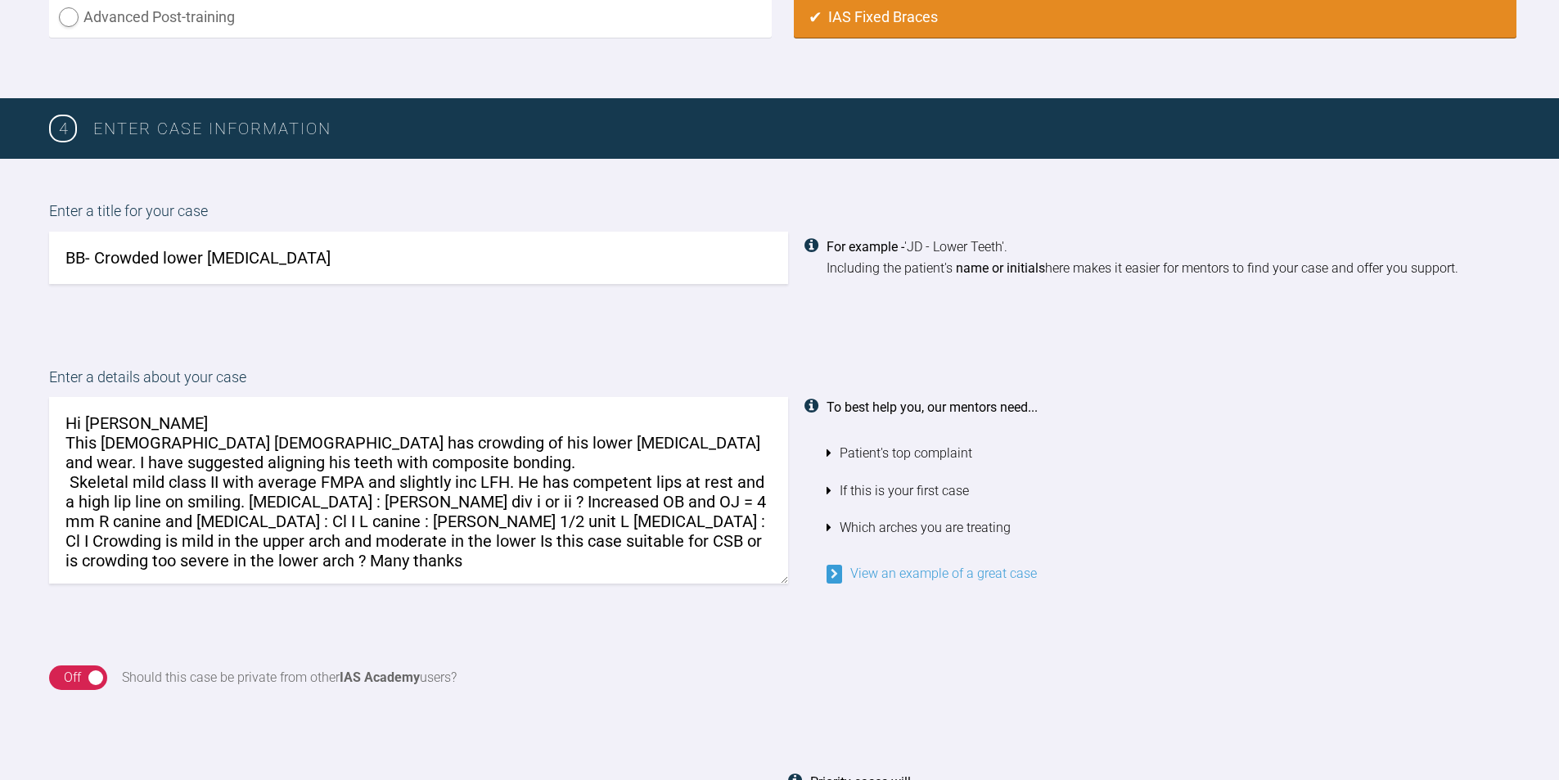
click at [279, 499] on textarea "Hi [PERSON_NAME] This [DEMOGRAPHIC_DATA] [DEMOGRAPHIC_DATA] has crowding of his…" at bounding box center [418, 490] width 739 height 187
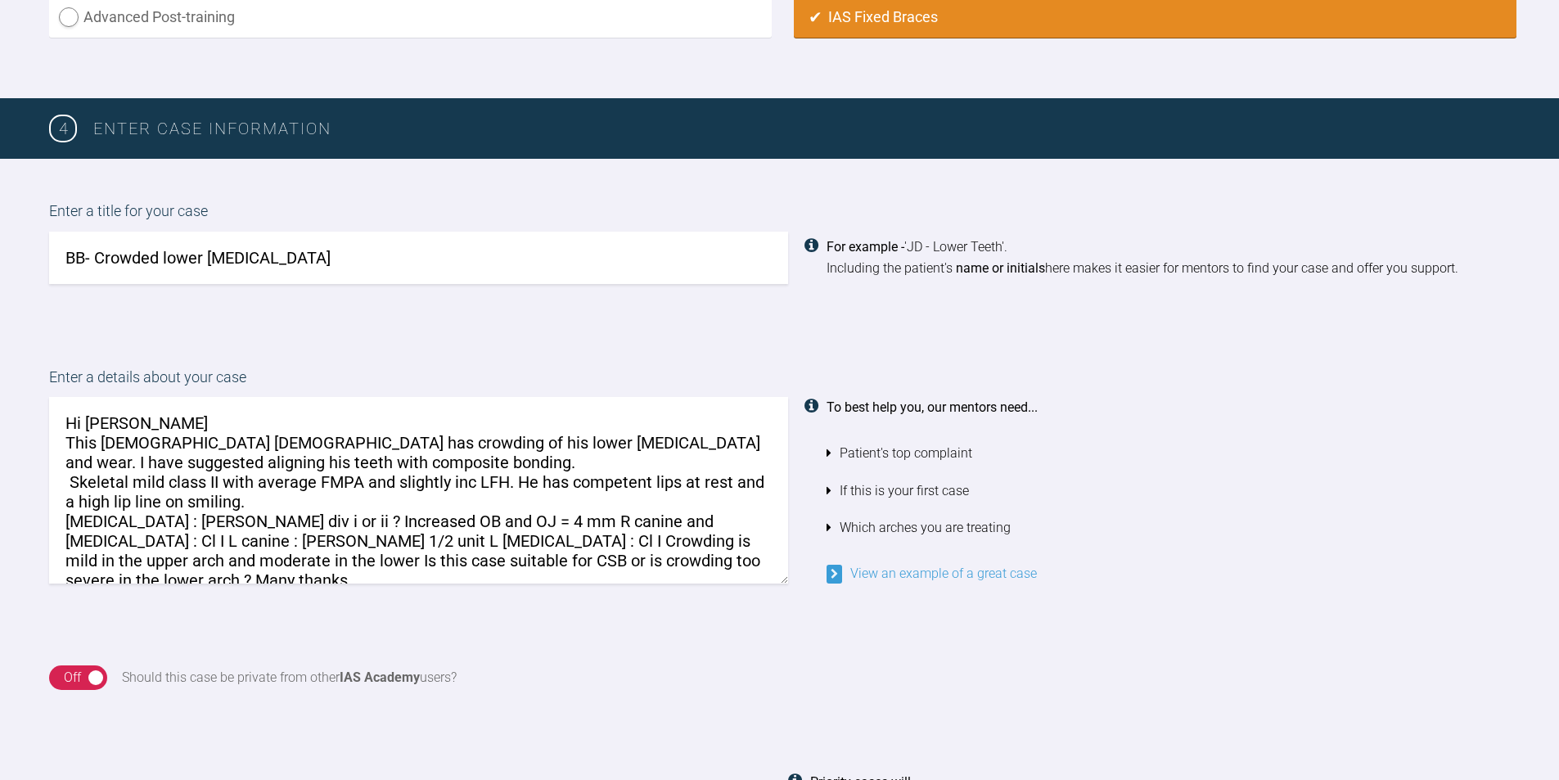
drag, startPoint x: 238, startPoint y: 519, endPoint x: 200, endPoint y: 519, distance: 38.5
click at [200, 519] on textarea "Hi [PERSON_NAME] This [DEMOGRAPHIC_DATA] [DEMOGRAPHIC_DATA] has crowding of his…" at bounding box center [418, 490] width 739 height 187
click at [420, 519] on textarea "Hi [PERSON_NAME] This [DEMOGRAPHIC_DATA] [DEMOGRAPHIC_DATA] has crowding of his…" at bounding box center [418, 490] width 739 height 187
click at [243, 540] on textarea "Hi [PERSON_NAME] This [DEMOGRAPHIC_DATA] [DEMOGRAPHIC_DATA] has crowding of his…" at bounding box center [418, 490] width 739 height 187
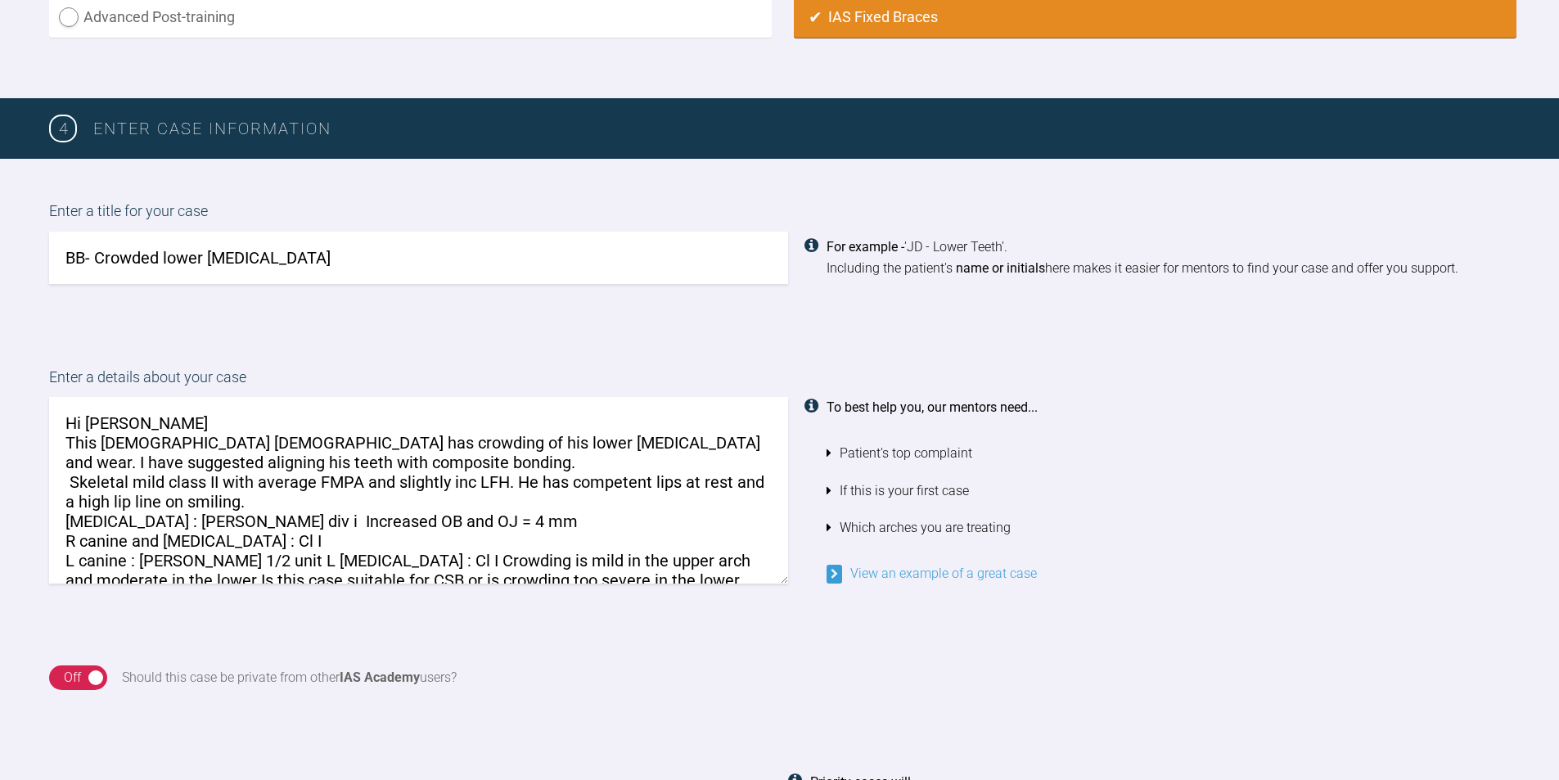
click at [323, 557] on textarea "Hi [PERSON_NAME] This [DEMOGRAPHIC_DATA] [DEMOGRAPHIC_DATA] has crowding of his…" at bounding box center [418, 490] width 739 height 187
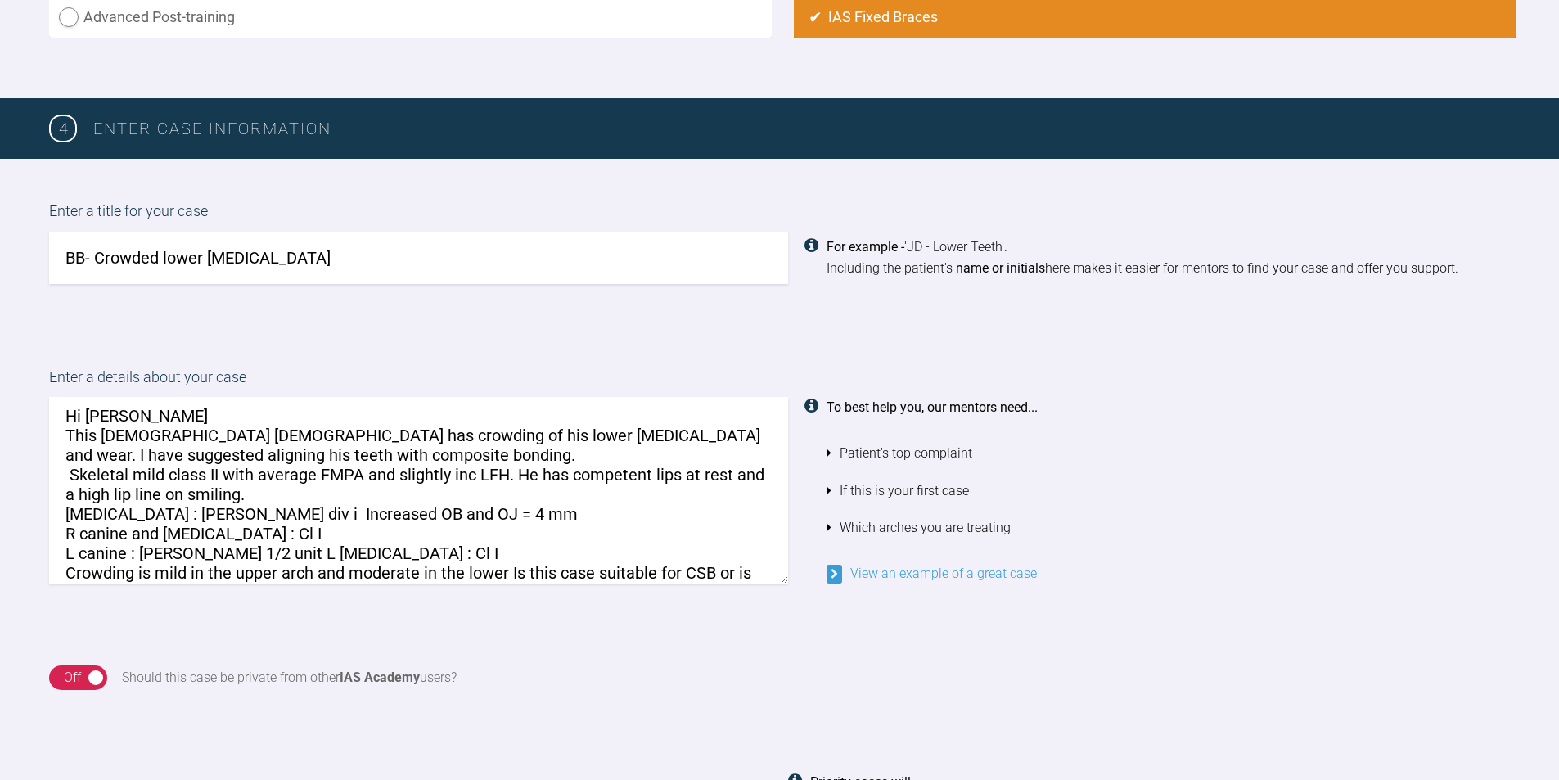
click at [230, 551] on textarea "Hi [PERSON_NAME] This [DEMOGRAPHIC_DATA] [DEMOGRAPHIC_DATA] has crowding of his…" at bounding box center [418, 490] width 739 height 187
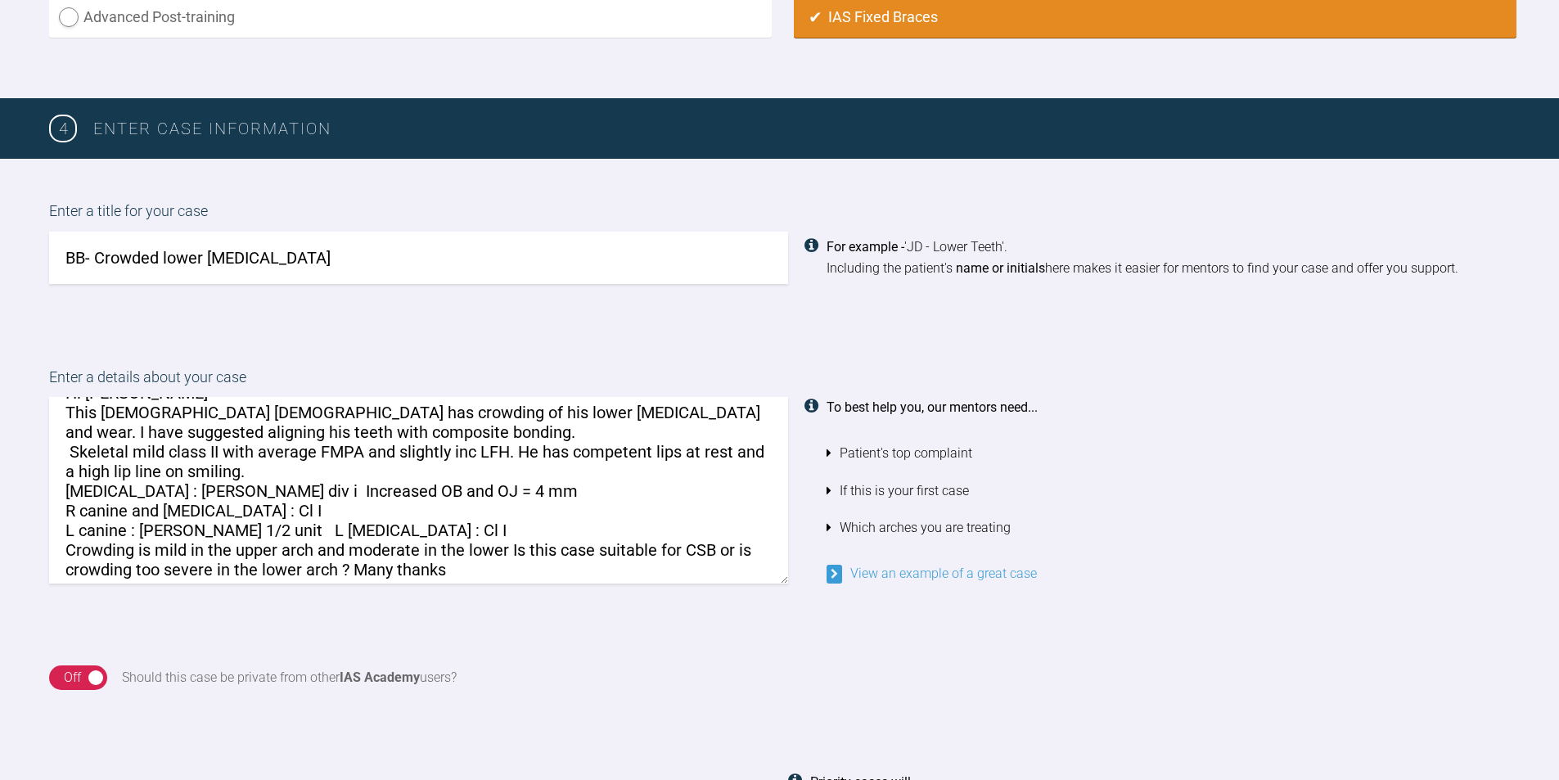
scroll to position [43, 0]
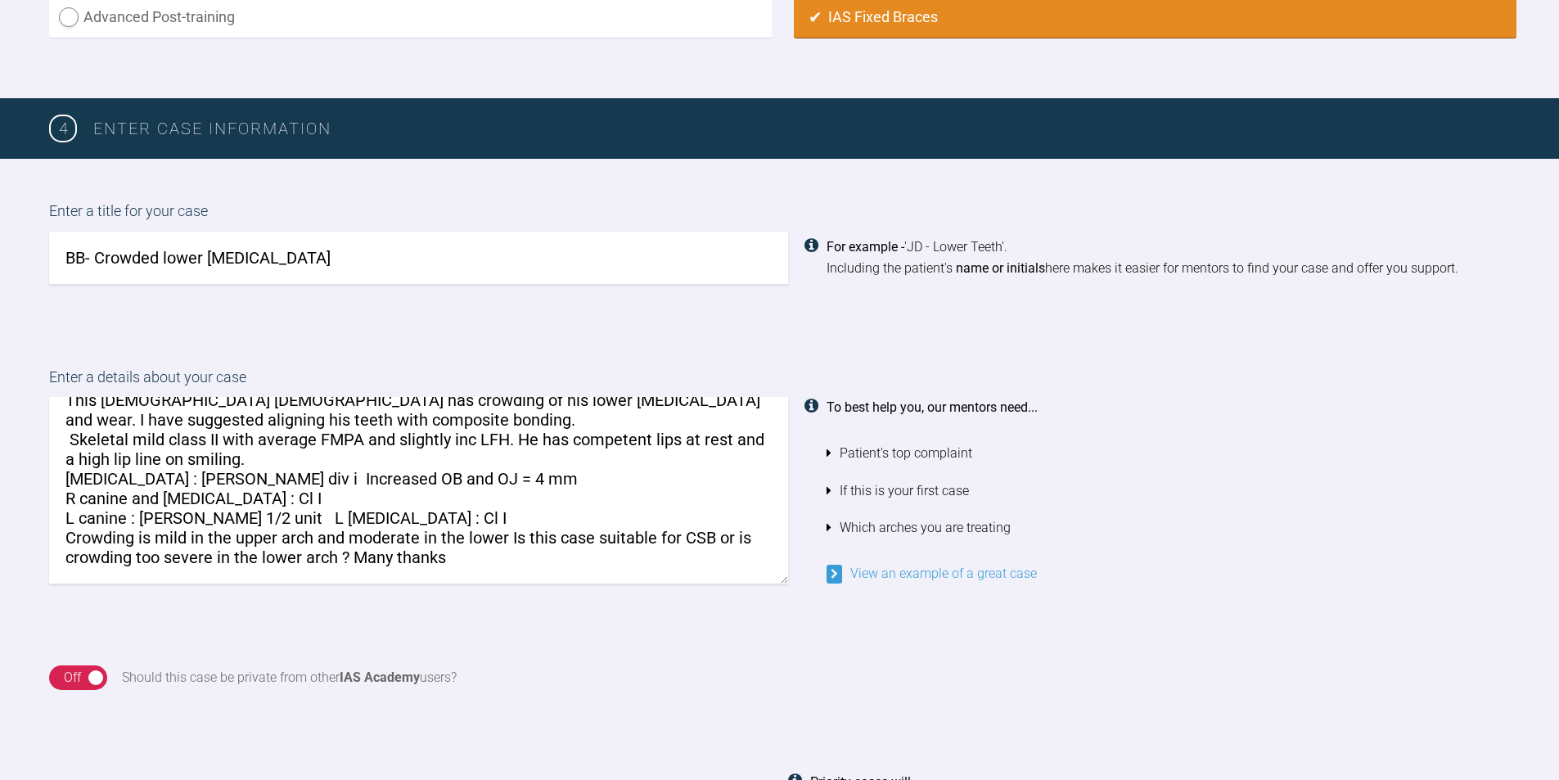
click at [419, 537] on textarea "Hi [PERSON_NAME] This [DEMOGRAPHIC_DATA] [DEMOGRAPHIC_DATA] has crowding of his…" at bounding box center [418, 490] width 739 height 187
drag, startPoint x: 335, startPoint y: 557, endPoint x: 49, endPoint y: 554, distance: 286.4
click at [49, 554] on textarea "Hi [PERSON_NAME] This [DEMOGRAPHIC_DATA] [DEMOGRAPHIC_DATA] has crowding of his…" at bounding box center [418, 490] width 739 height 187
click at [514, 536] on textarea "Hi [PERSON_NAME] This [DEMOGRAPHIC_DATA] [DEMOGRAPHIC_DATA] has crowding of his…" at bounding box center [418, 490] width 739 height 187
click at [272, 552] on textarea "Hi [PERSON_NAME] This [DEMOGRAPHIC_DATA] [DEMOGRAPHIC_DATA] has crowding of his…" at bounding box center [418, 490] width 739 height 187
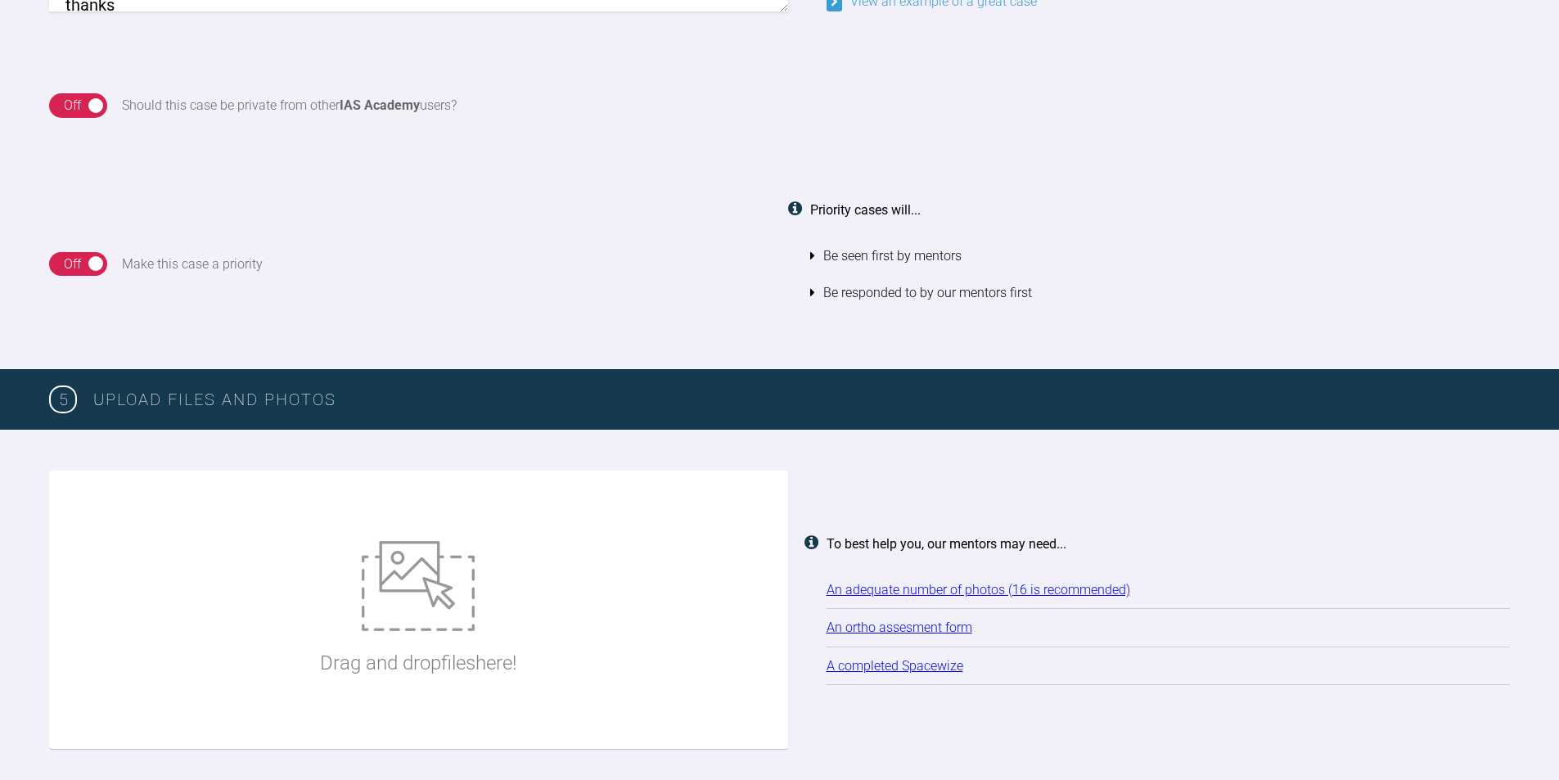
scroll to position [1717, 0]
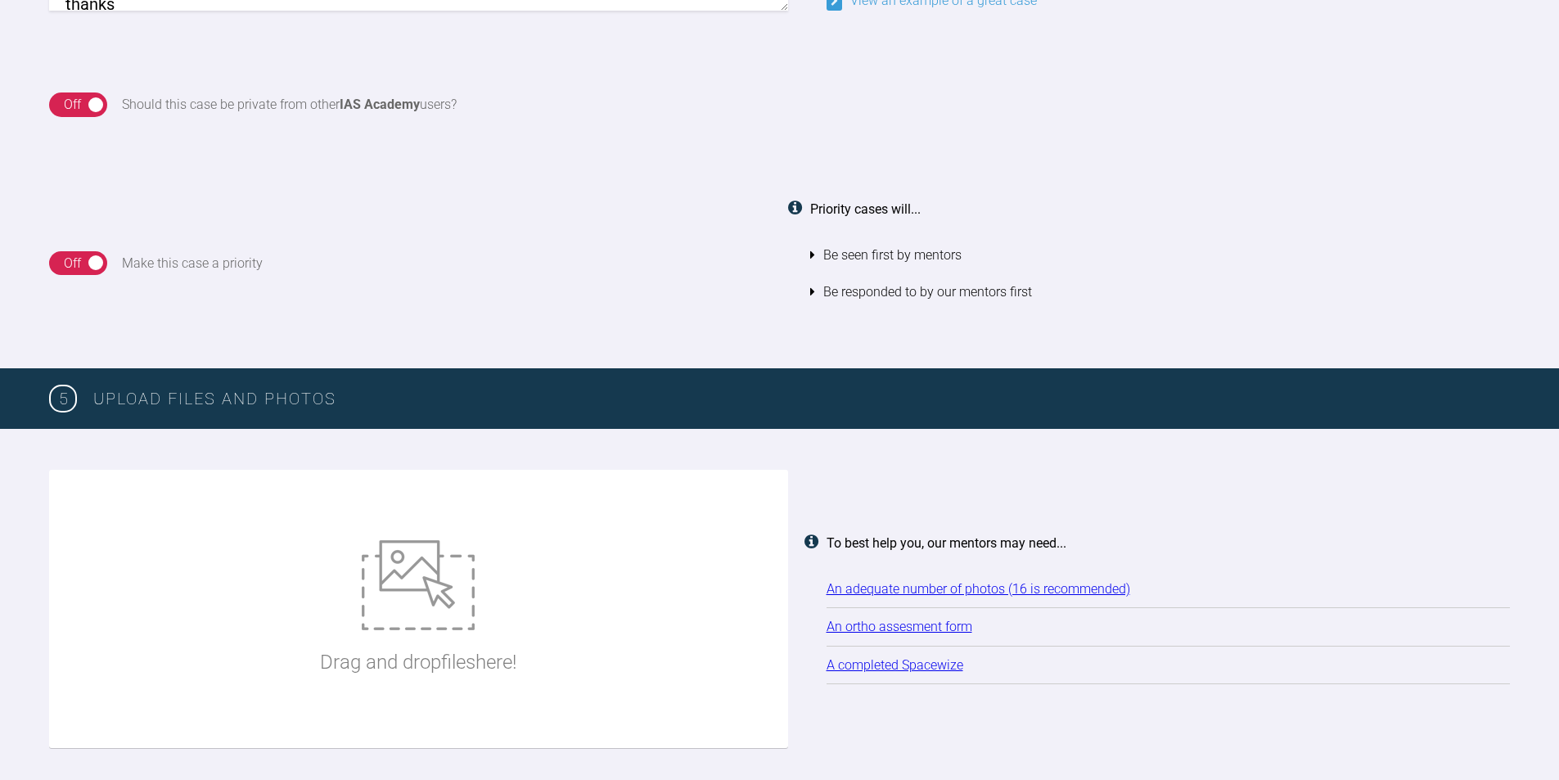
type textarea "Hi [PERSON_NAME] This [DEMOGRAPHIC_DATA] [DEMOGRAPHIC_DATA] has crowding of his…"
click at [416, 587] on img at bounding box center [418, 585] width 113 height 90
type input "C:\fakepath\00003.JPG"
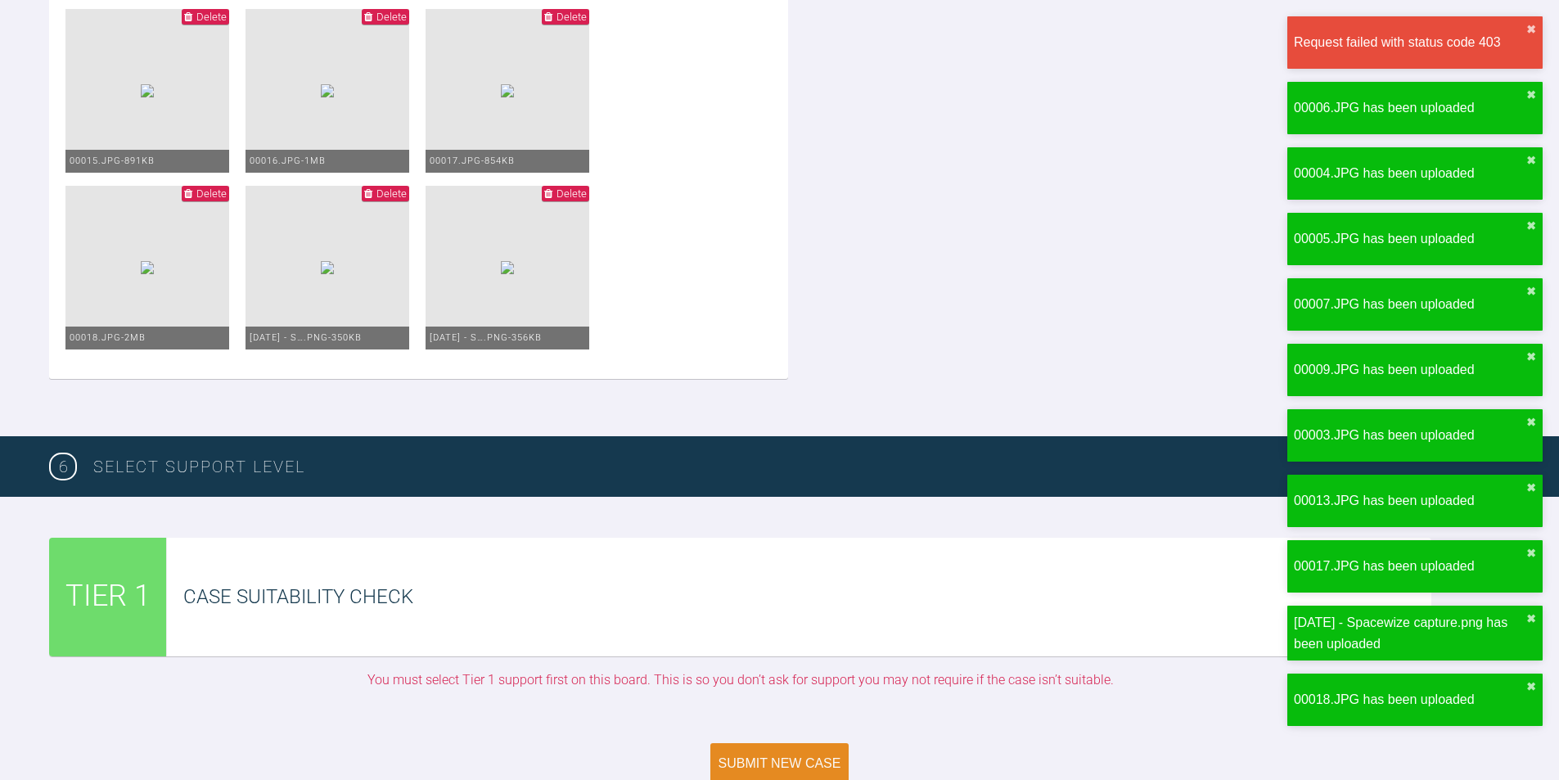
scroll to position [3107, 0]
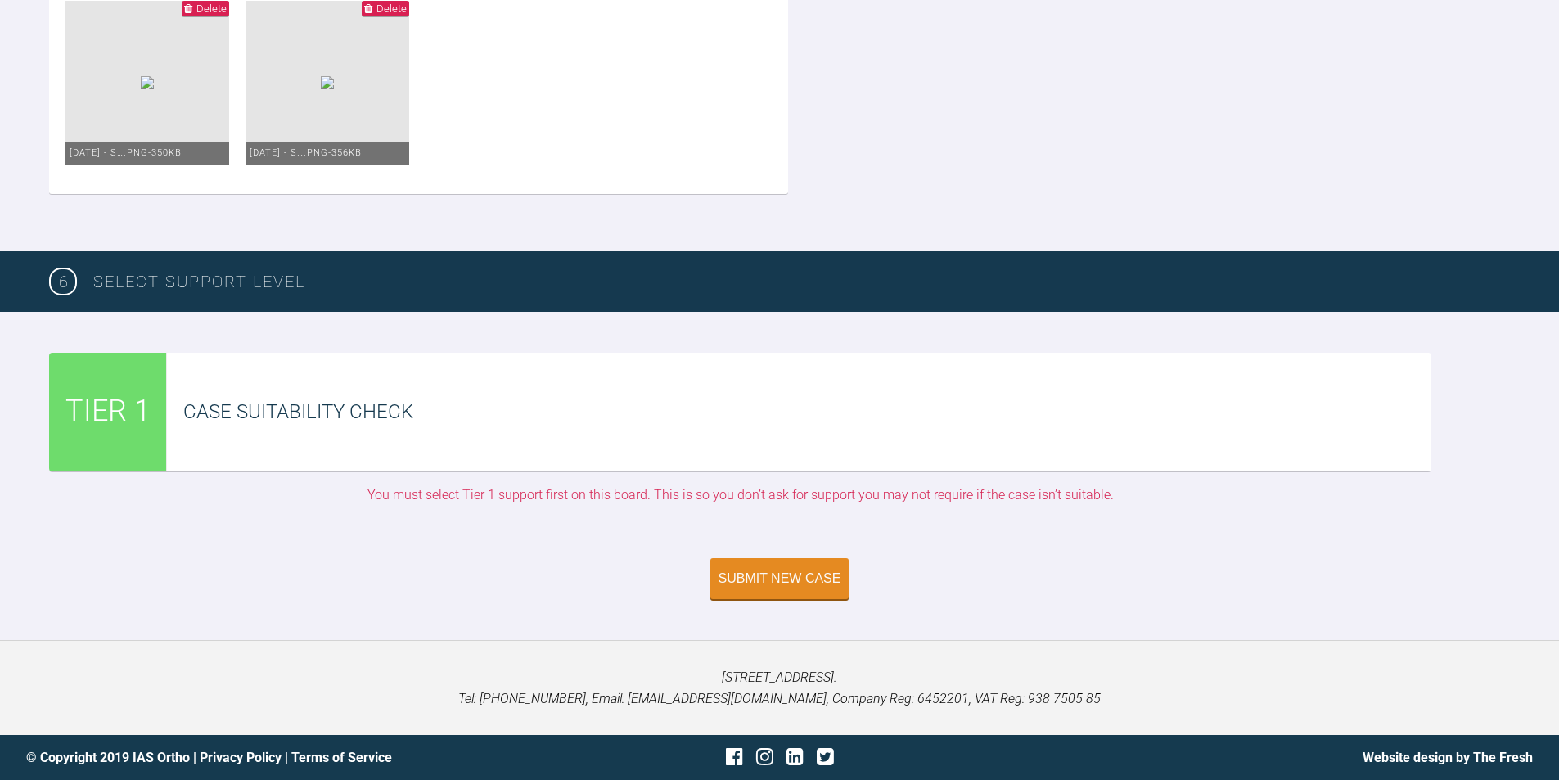
scroll to position [3625, 0]
click at [776, 586] on div "Submit New Case" at bounding box center [779, 580] width 123 height 15
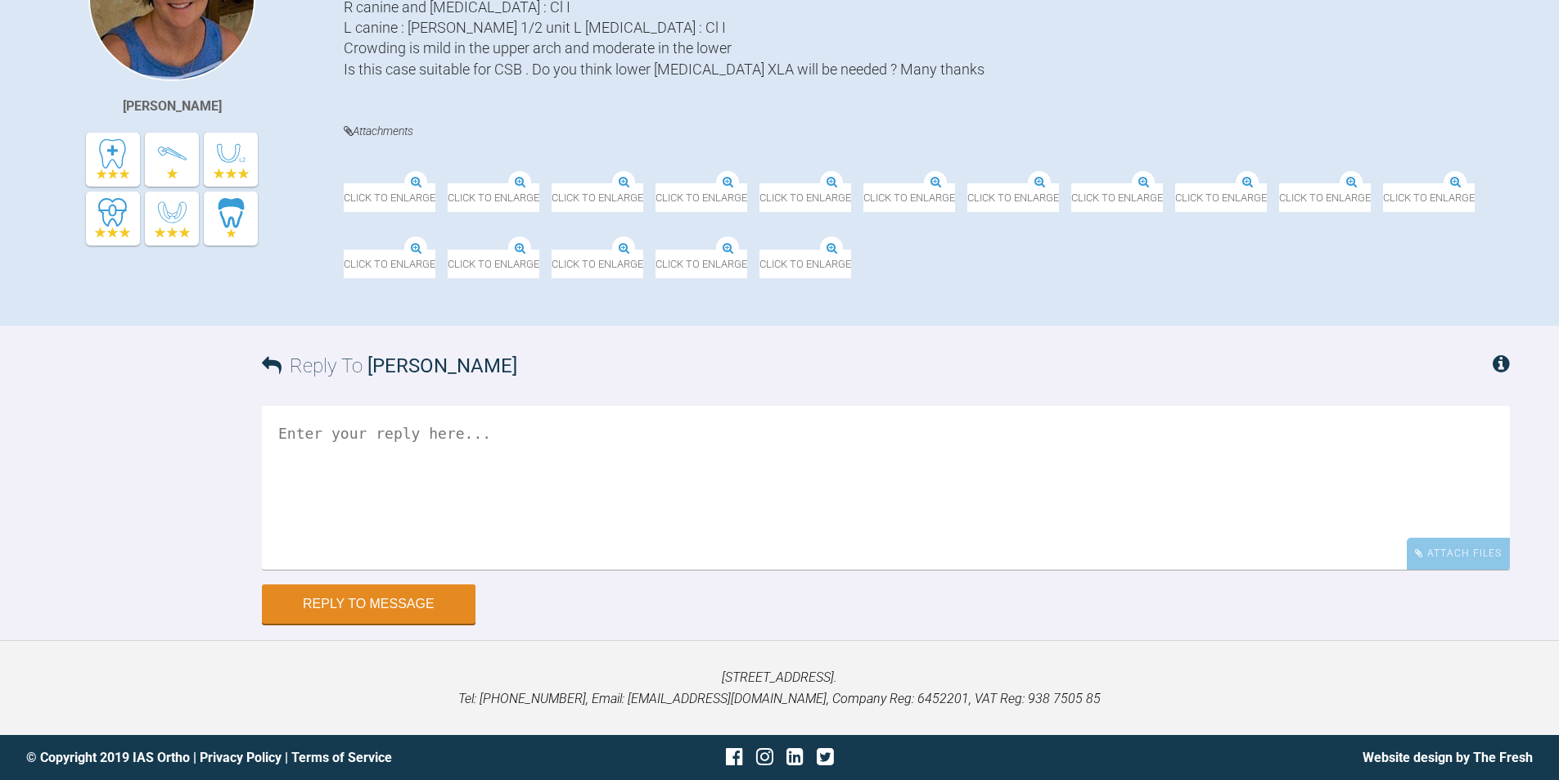
scroll to position [273, 0]
